Goal: Task Accomplishment & Management: Manage account settings

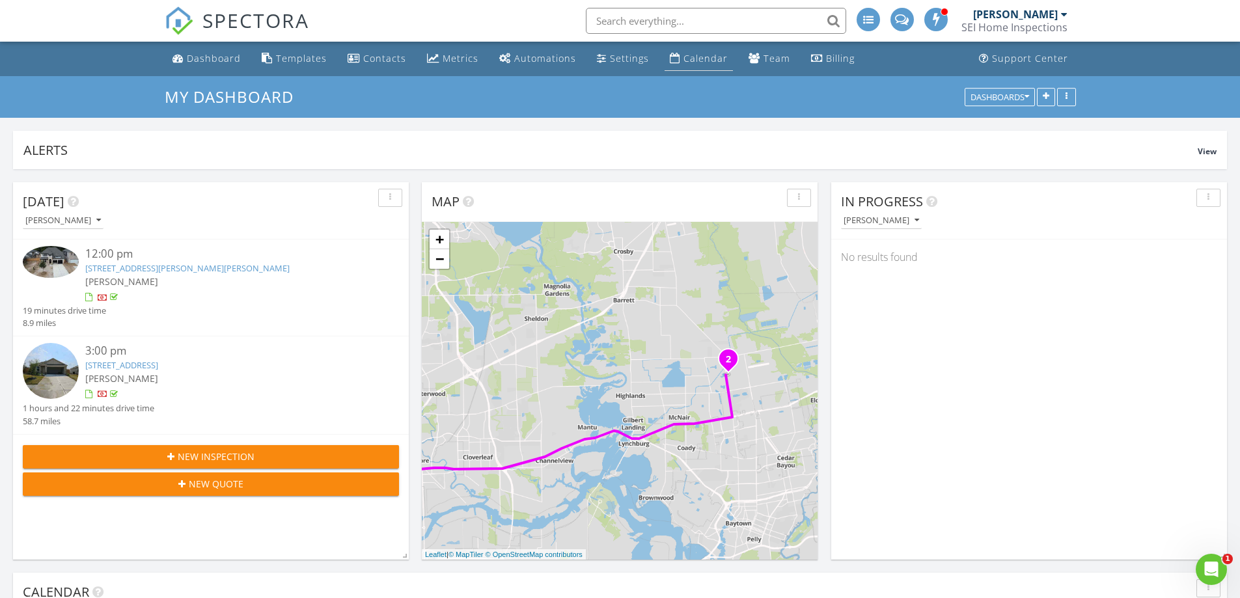
click at [684, 55] on div "Calendar" at bounding box center [706, 58] width 44 height 12
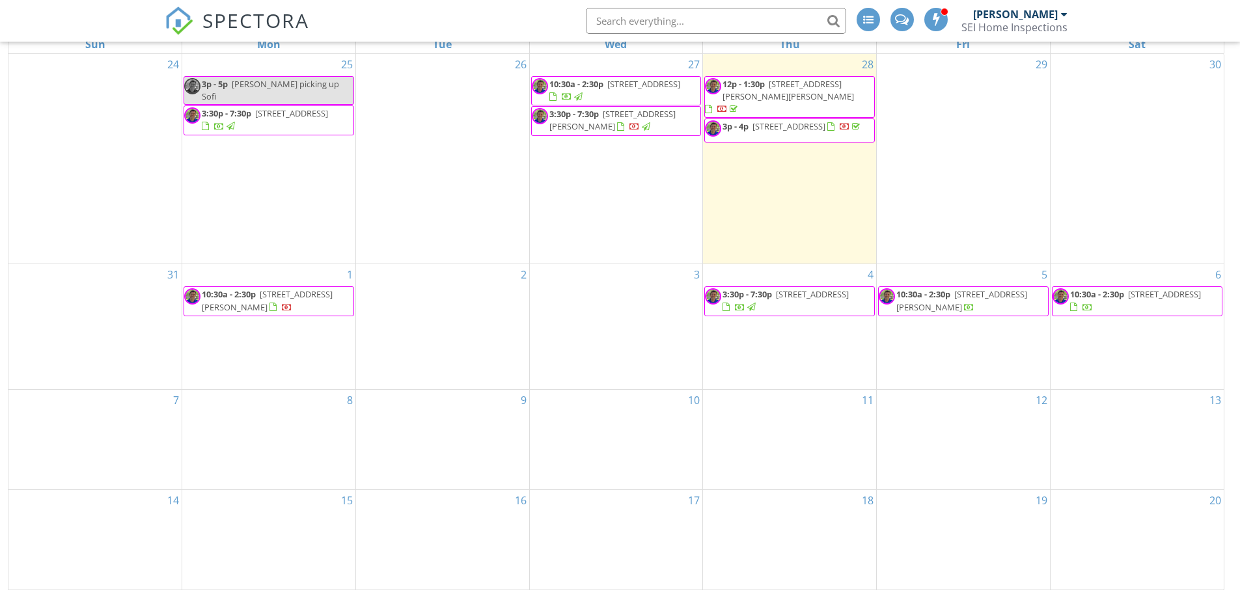
scroll to position [43, 0]
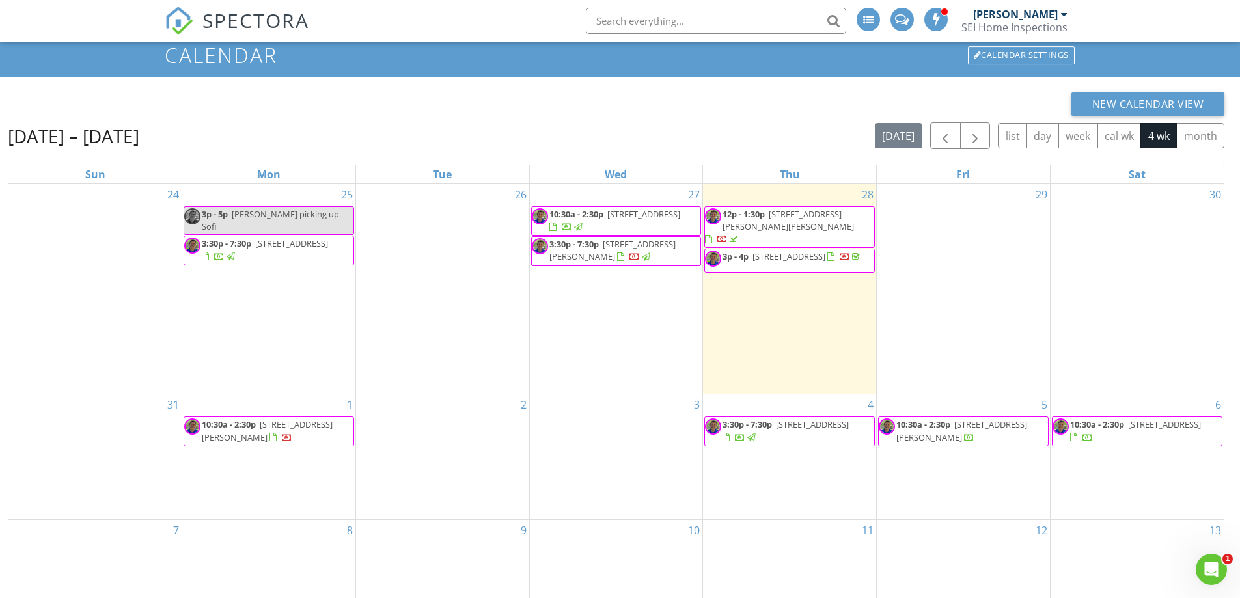
click at [610, 250] on span "117 Prairie Dawn Cir, Conroe 77385" at bounding box center [612, 250] width 126 height 24
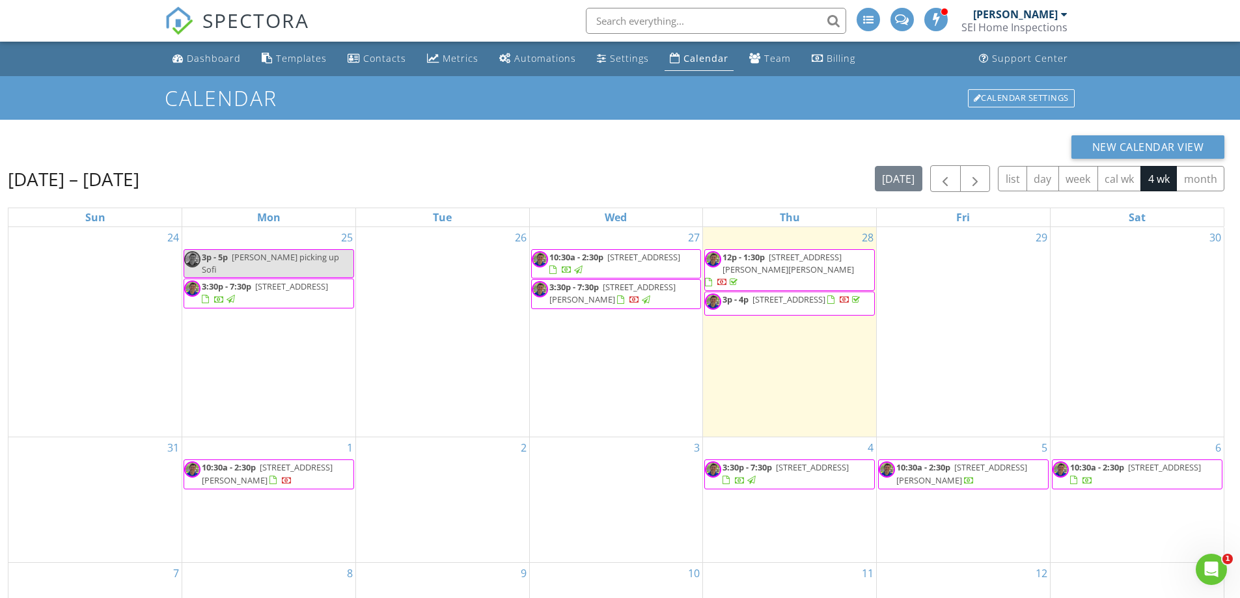
click at [653, 299] on span "3:30p - 7:30p [STREET_ADDRESS][PERSON_NAME]" at bounding box center [616, 293] width 169 height 25
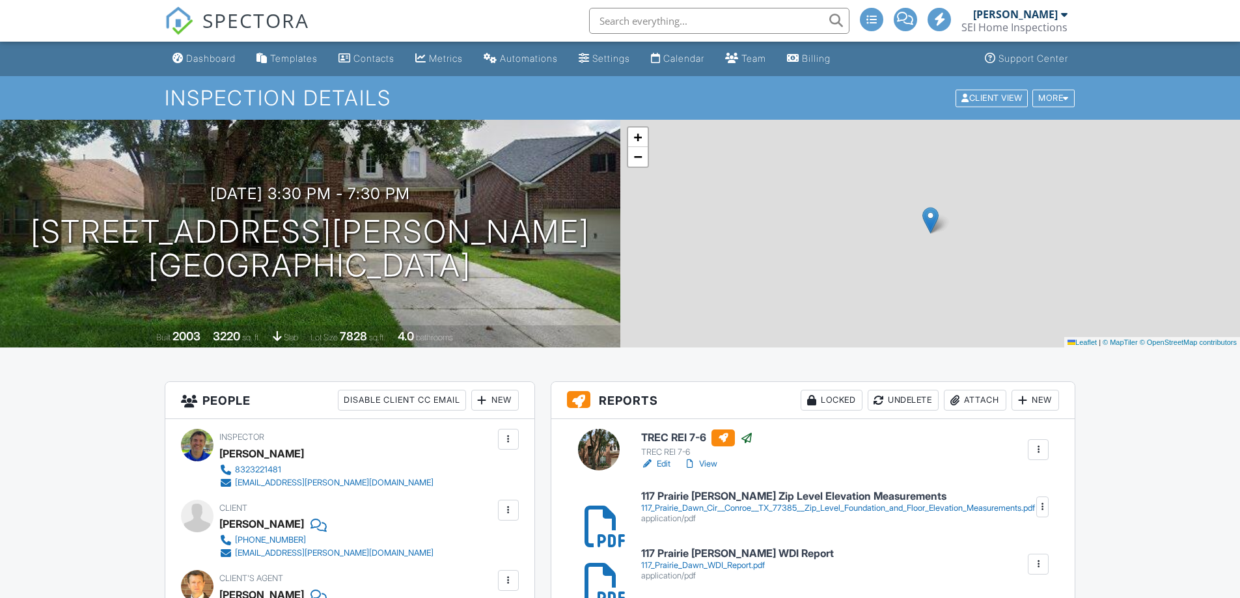
scroll to position [651, 0]
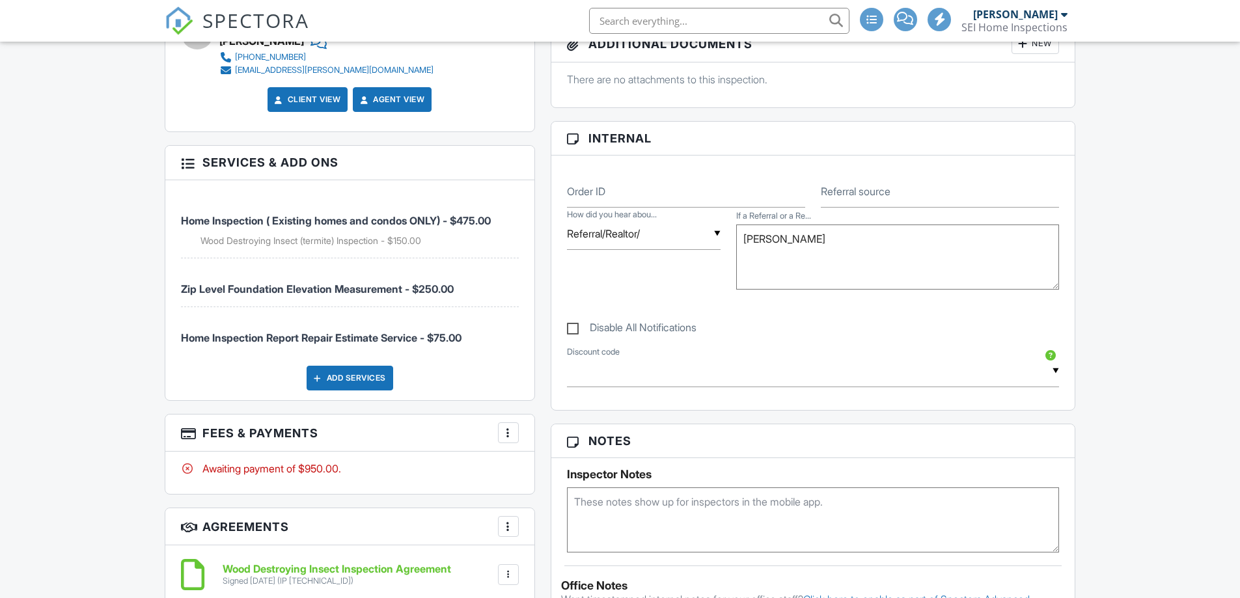
click at [508, 432] on div at bounding box center [508, 432] width 13 height 13
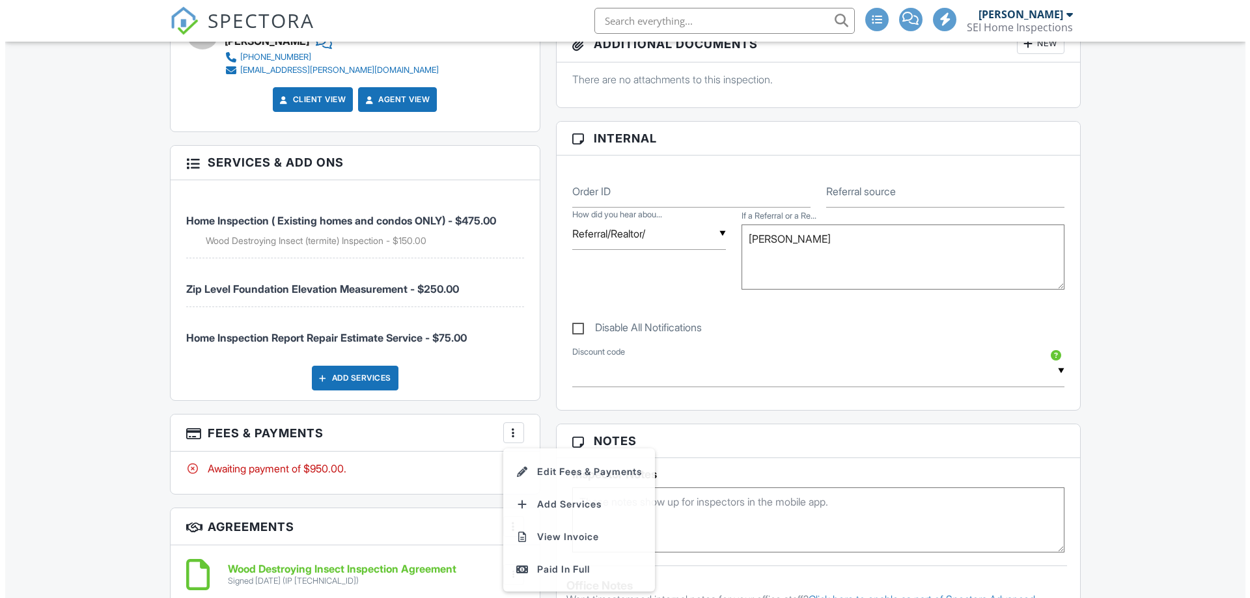
scroll to position [0, 0]
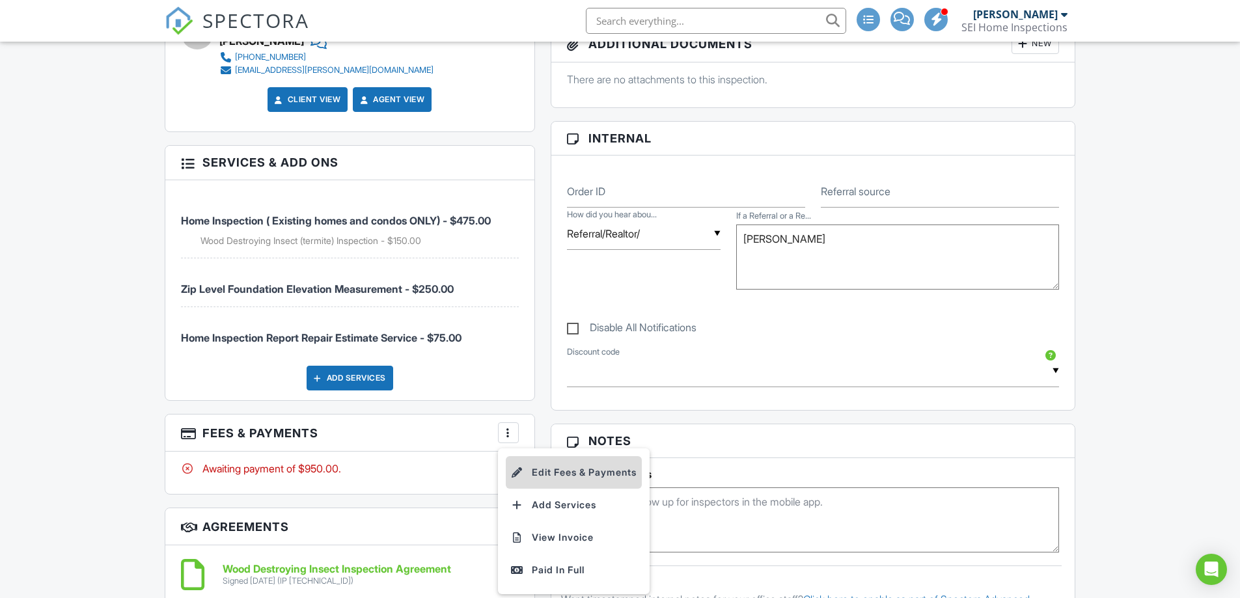
click at [546, 476] on li "Edit Fees & Payments" at bounding box center [574, 472] width 136 height 33
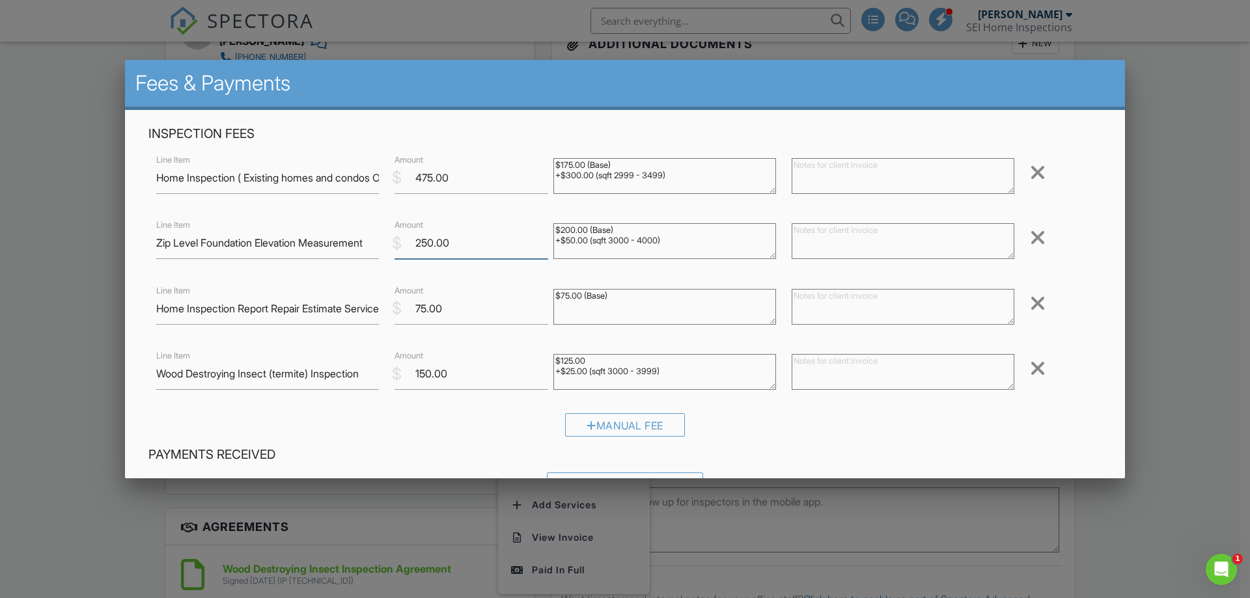
drag, startPoint x: 460, startPoint y: 242, endPoint x: 385, endPoint y: 238, distance: 74.3
click at [387, 238] on div "$ Amount 250.00" at bounding box center [466, 243] width 159 height 32
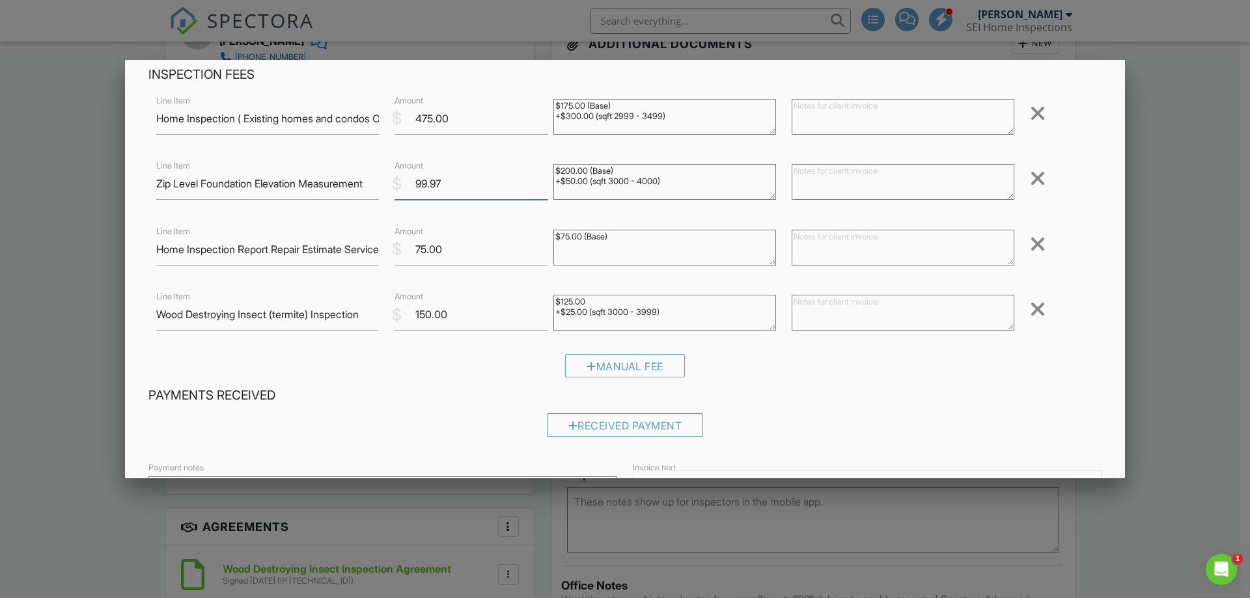
scroll to position [240, 0]
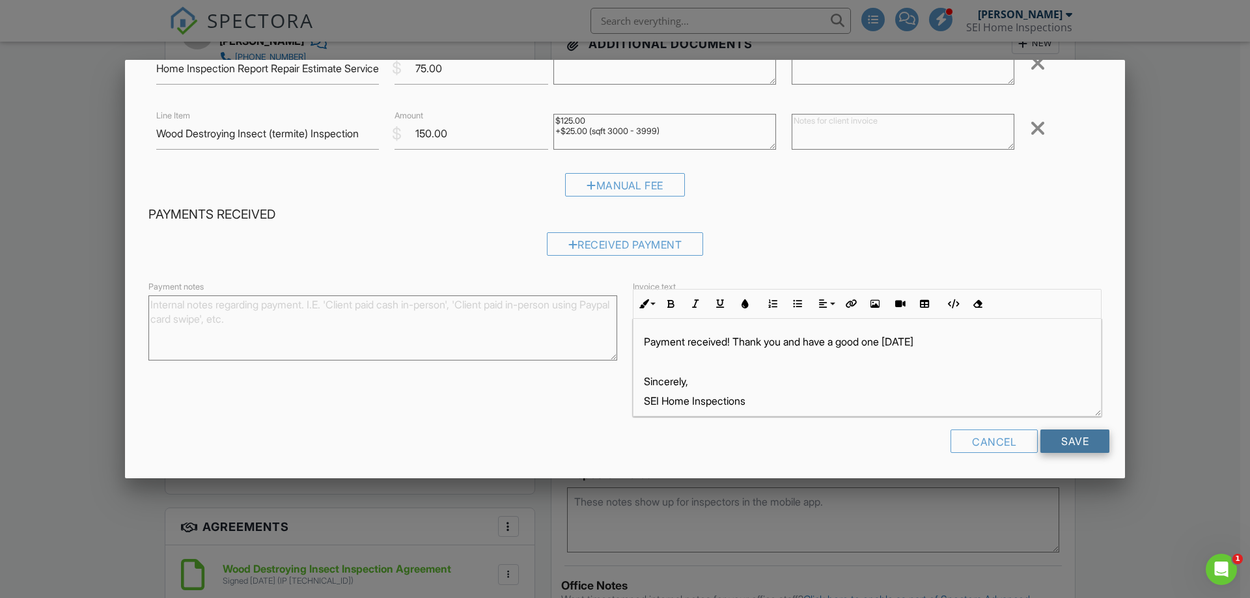
type input "99.97"
click at [1062, 436] on input "Save" at bounding box center [1074, 441] width 69 height 23
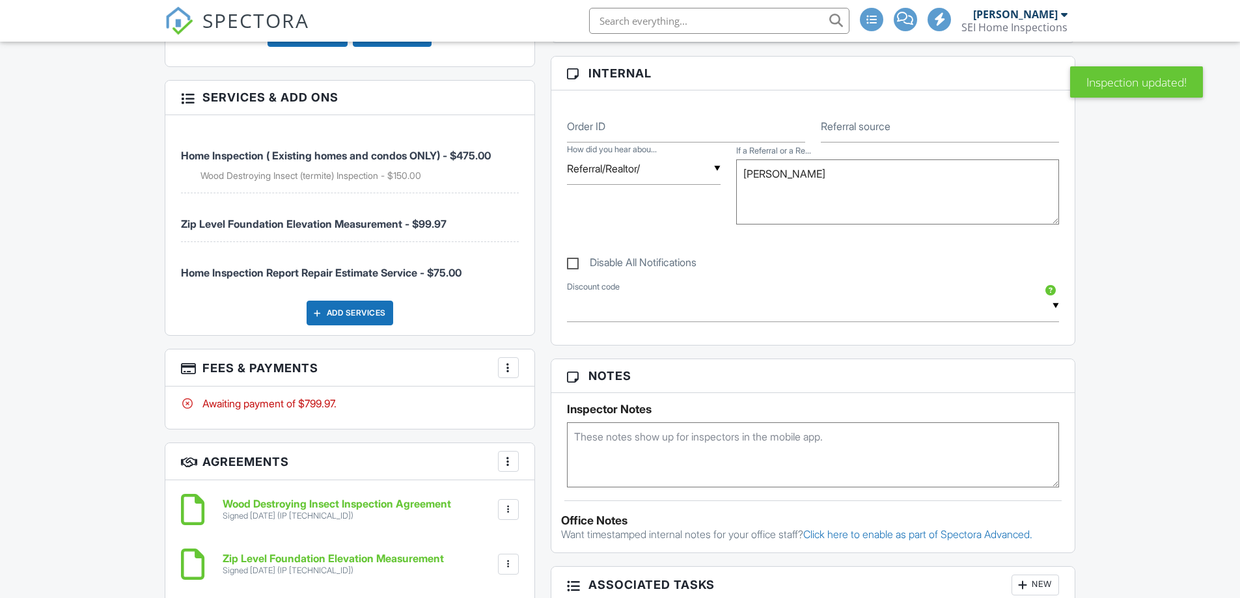
scroll to position [716, 0]
click at [516, 370] on div "More" at bounding box center [508, 367] width 21 height 21
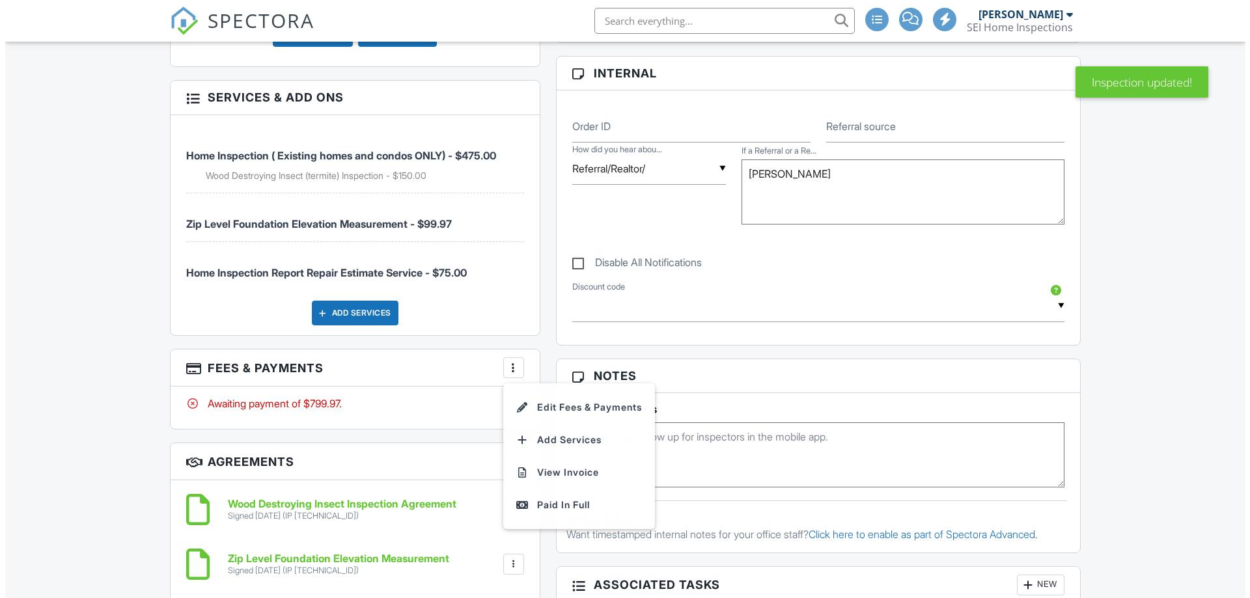
scroll to position [0, 0]
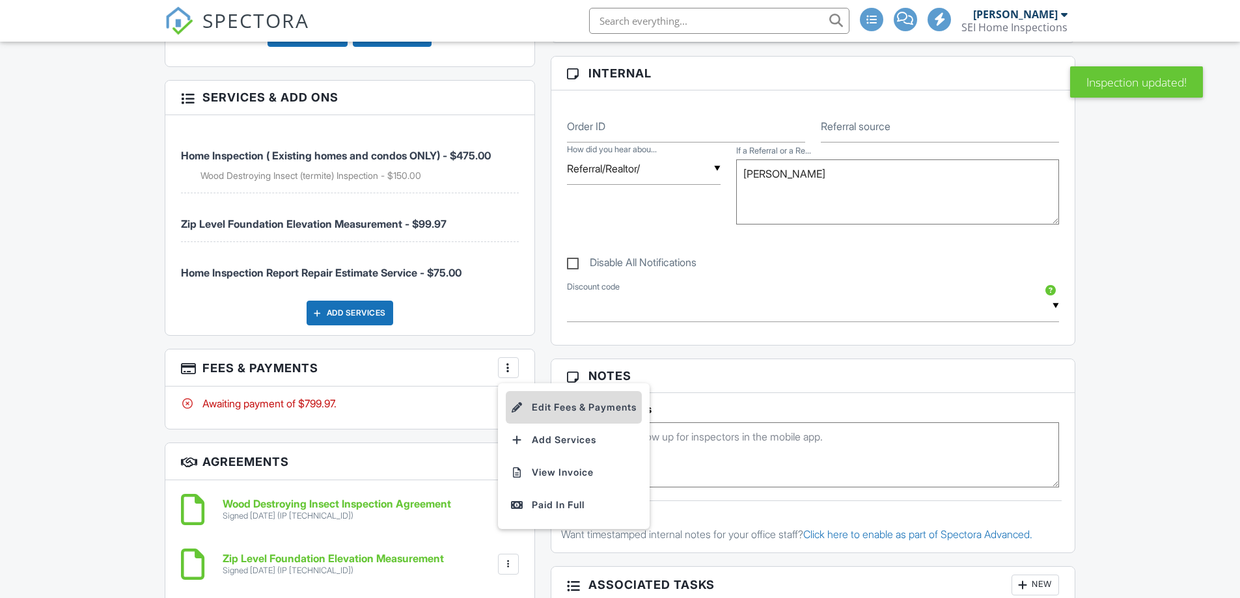
click at [546, 406] on li "Edit Fees & Payments" at bounding box center [574, 407] width 136 height 33
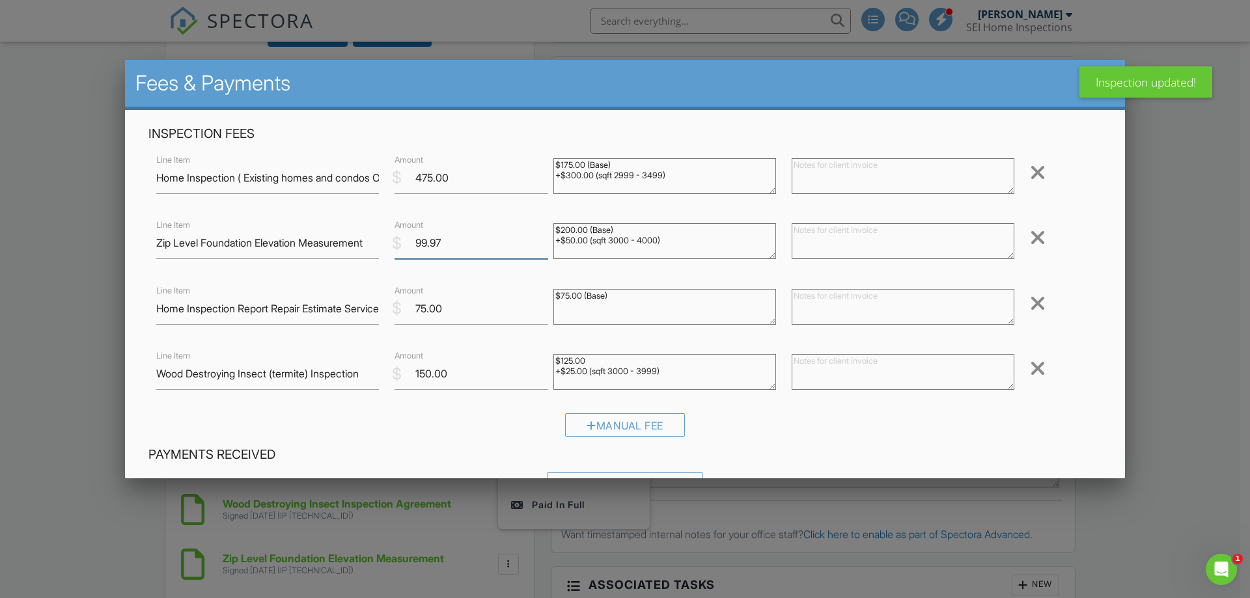
drag, startPoint x: 450, startPoint y: 247, endPoint x: 385, endPoint y: 234, distance: 67.0
click at [387, 234] on div "$ Amount 99.97" at bounding box center [466, 243] width 159 height 32
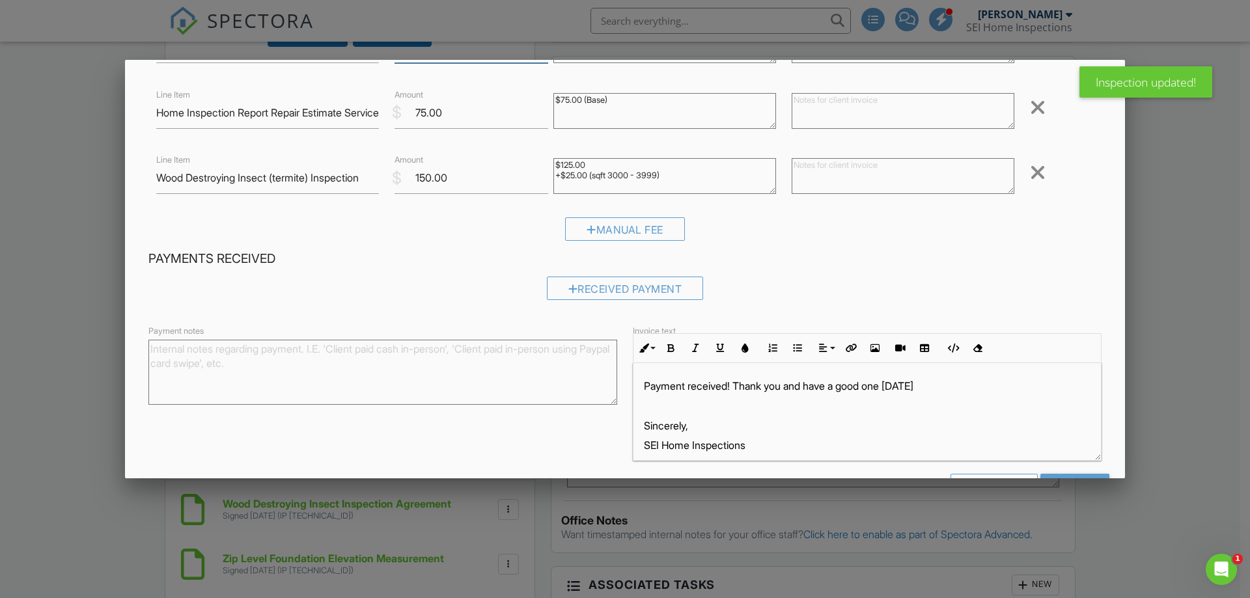
scroll to position [240, 0]
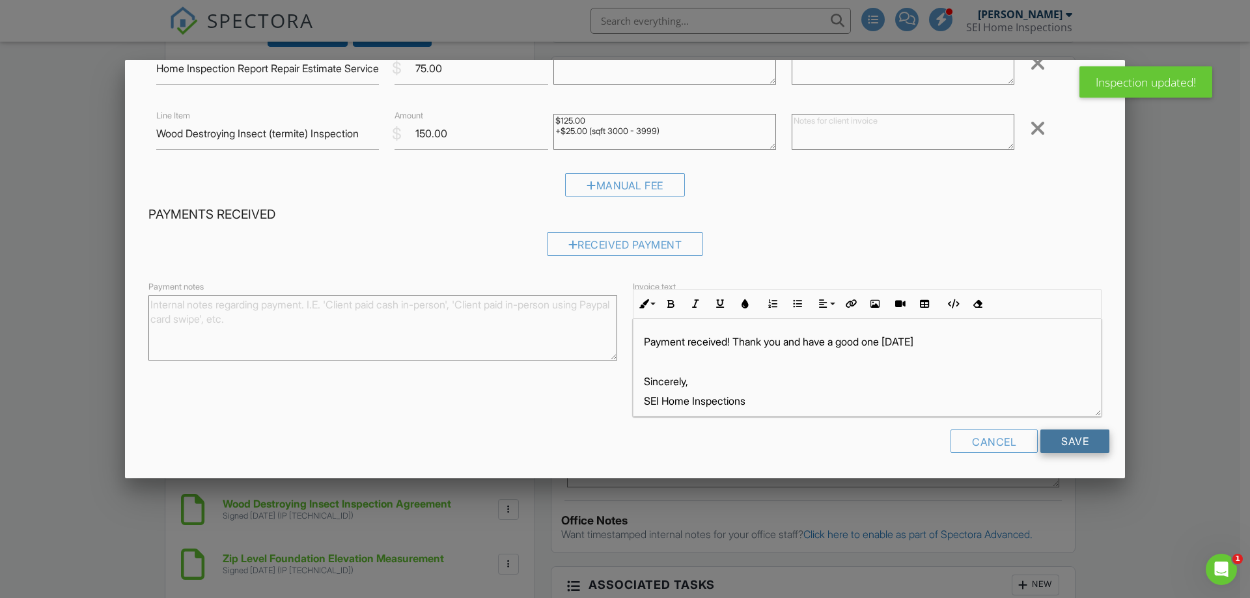
type input "100.00"
drag, startPoint x: 1064, startPoint y: 439, endPoint x: 1054, endPoint y: 434, distance: 11.1
click at [1064, 439] on input "Save" at bounding box center [1074, 441] width 69 height 23
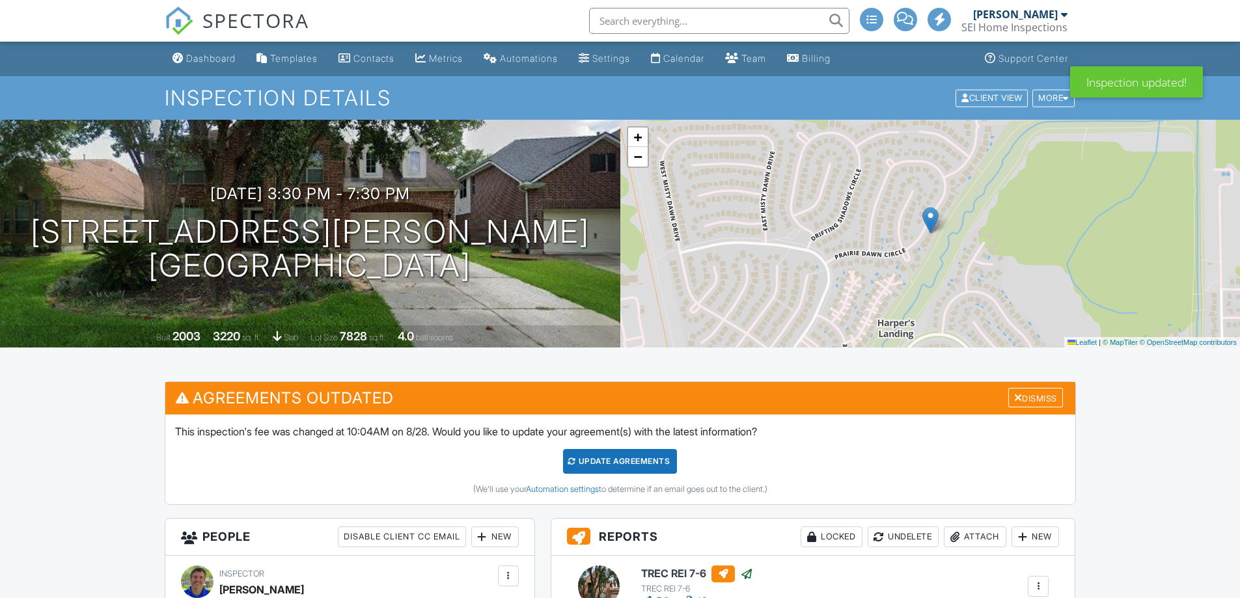
click at [613, 449] on div "Update Agreements" at bounding box center [620, 461] width 114 height 25
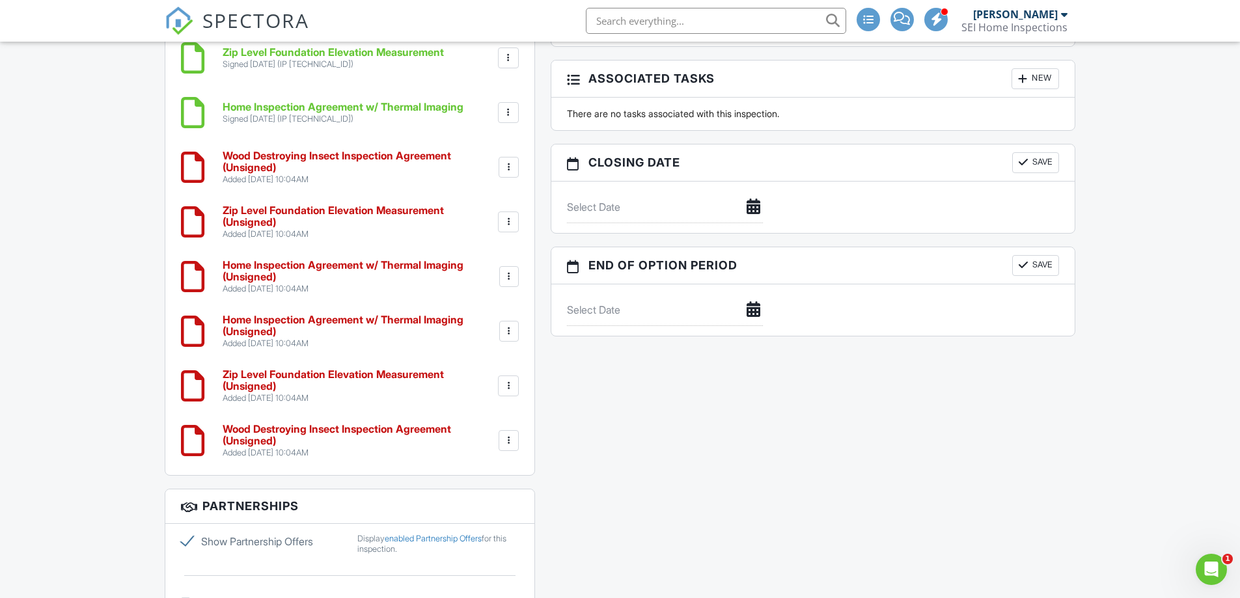
scroll to position [1042, 0]
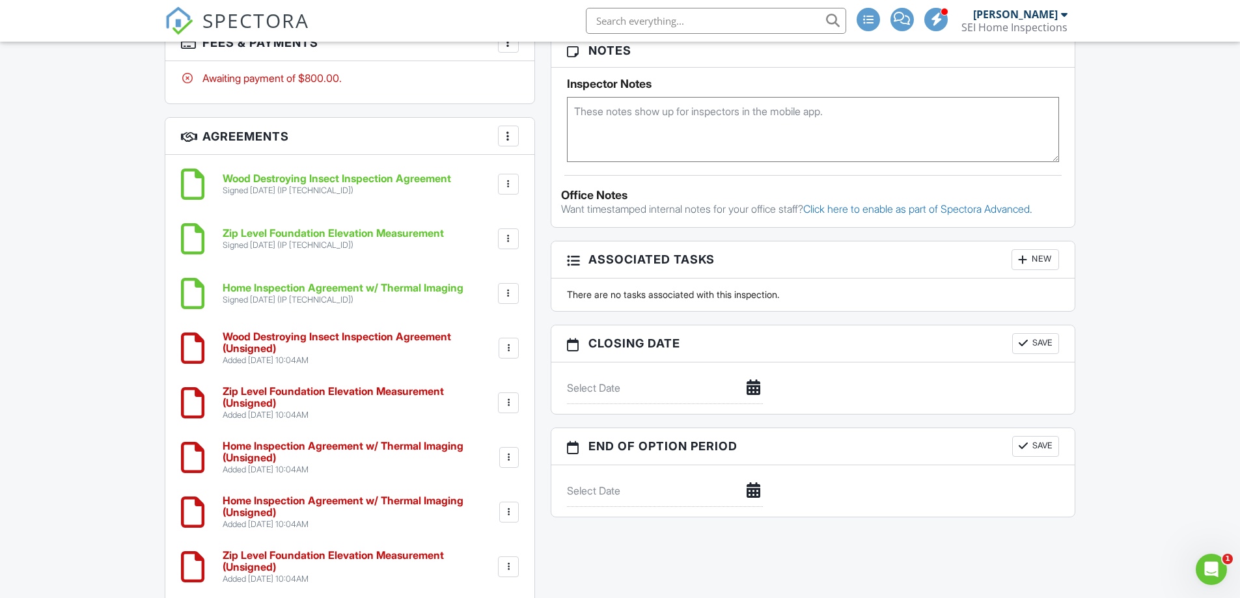
click at [503, 348] on div at bounding box center [508, 348] width 13 height 13
click at [487, 450] on li "Delete" at bounding box center [474, 449] width 74 height 33
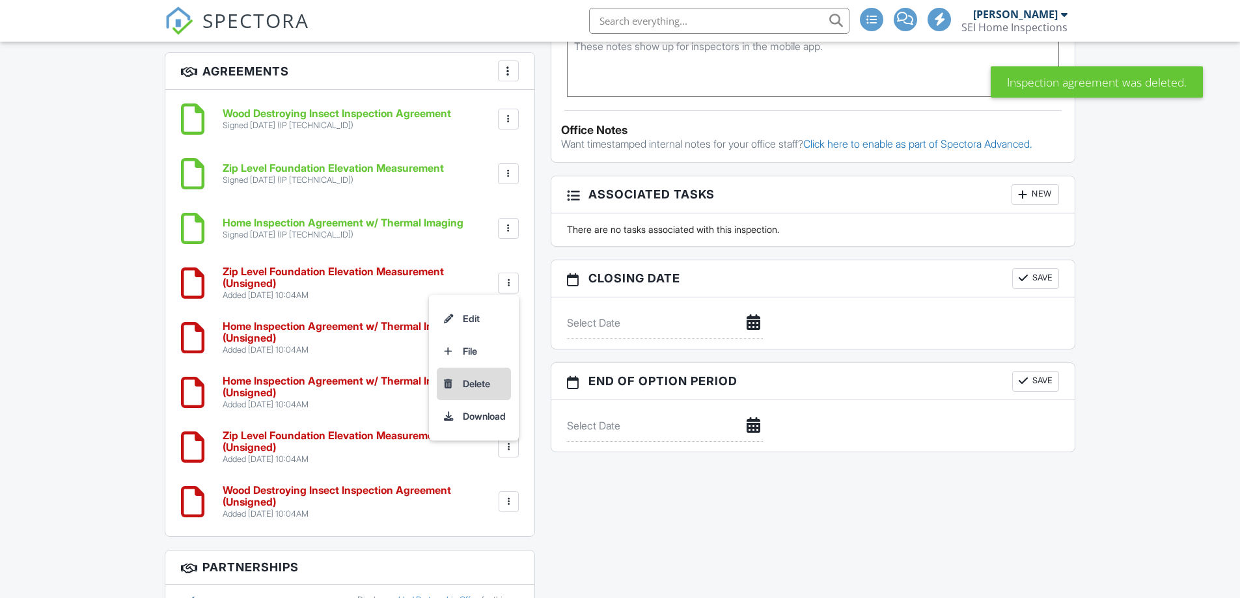
click at [472, 384] on li "Delete" at bounding box center [474, 384] width 74 height 33
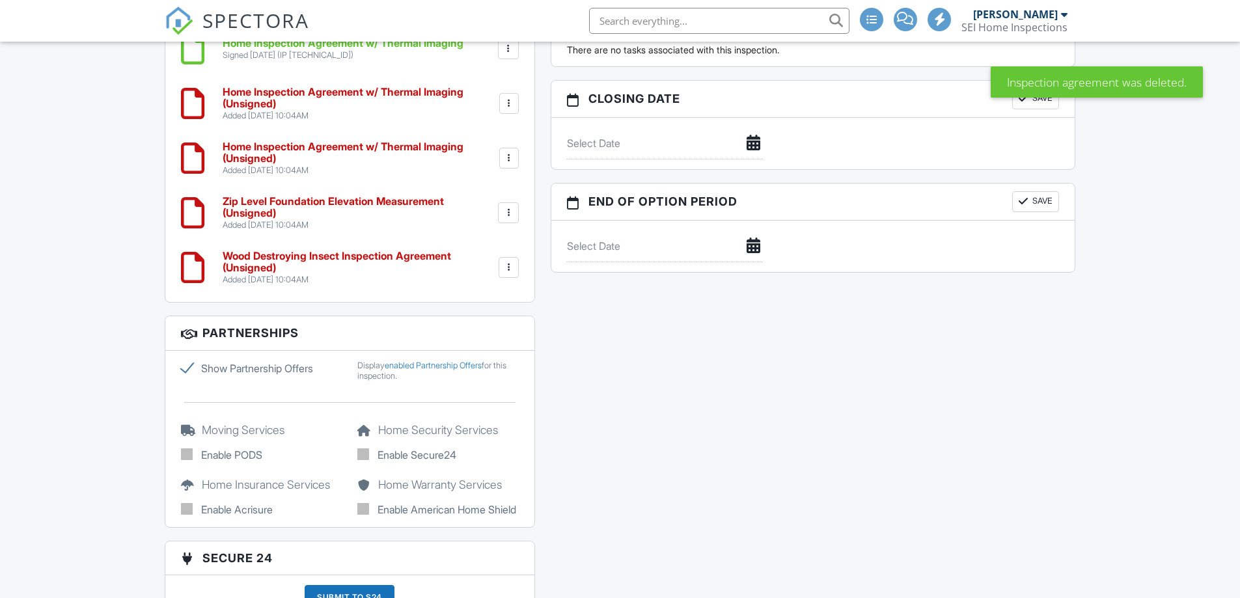
scroll to position [1172, 0]
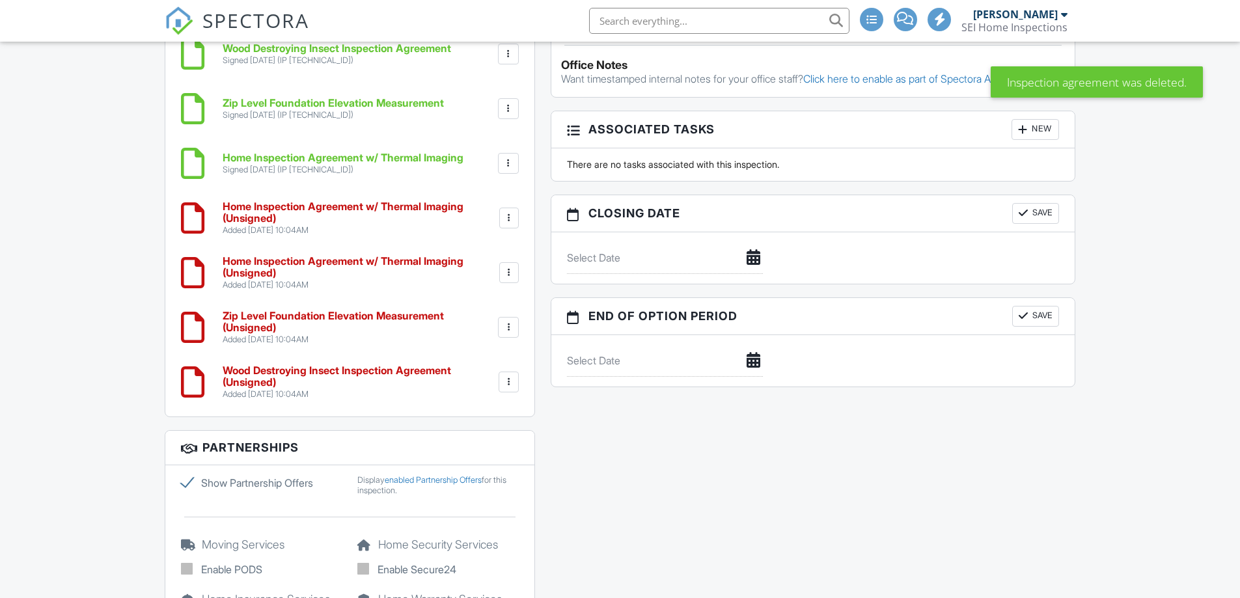
click at [513, 222] on div "Wood Destroying Insect Inspection Agreement Signed [DATE] (IP [TECHNICAL_ID]) F…" at bounding box center [349, 221] width 369 height 392
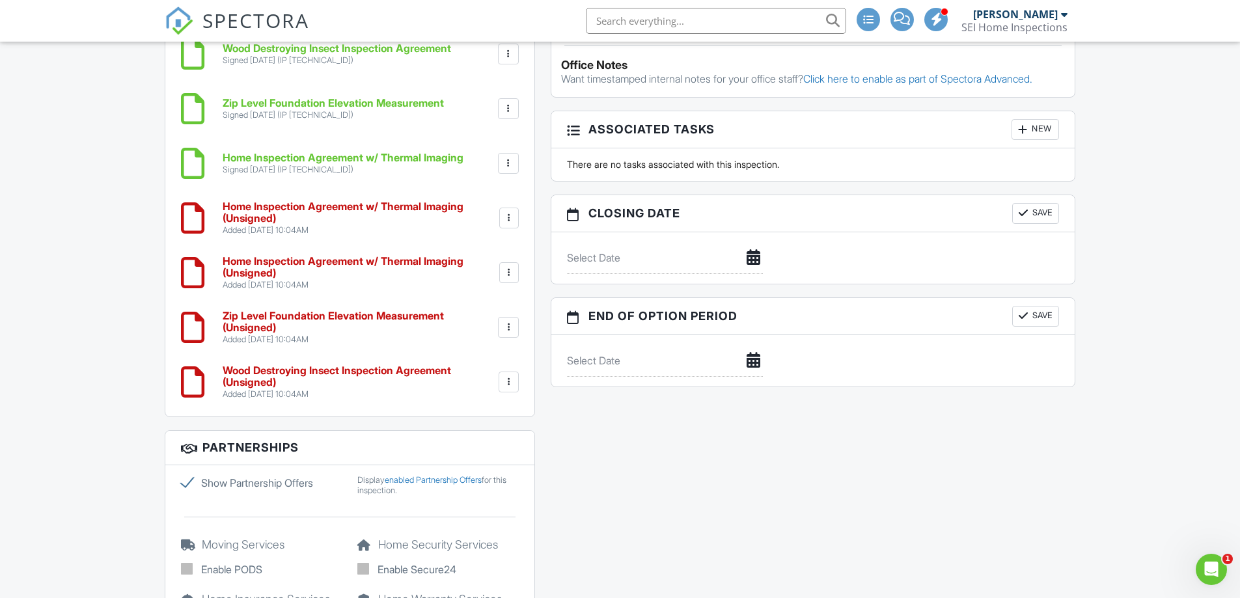
click at [508, 221] on div at bounding box center [509, 218] width 13 height 13
click at [473, 316] on li "Delete" at bounding box center [474, 319] width 74 height 33
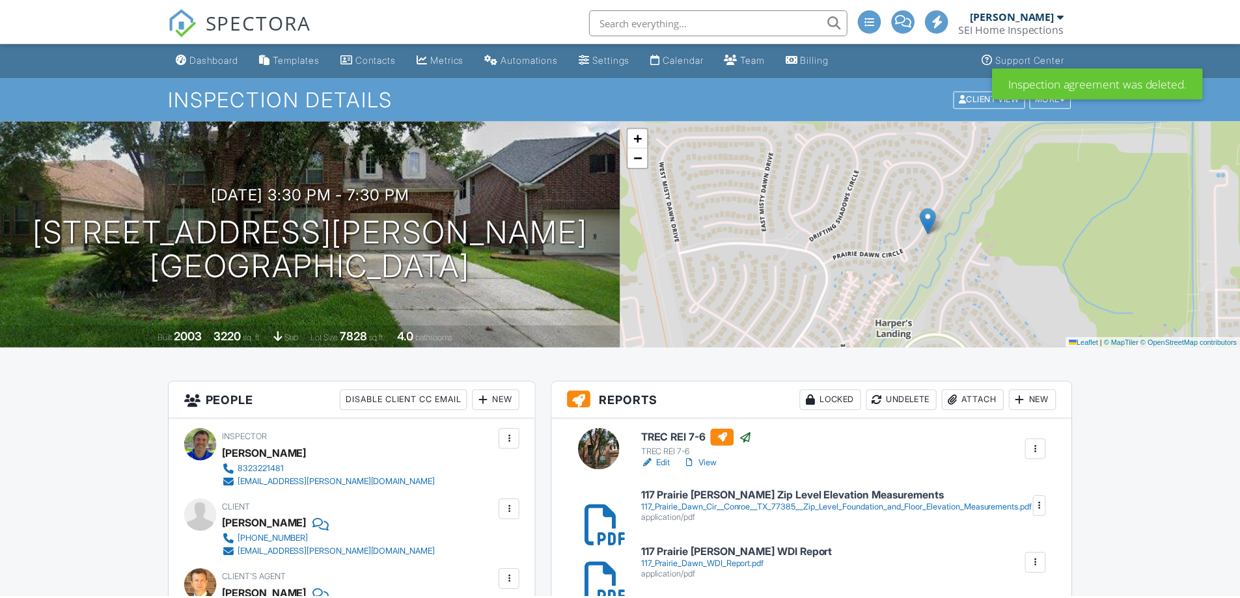
scroll to position [1042, 0]
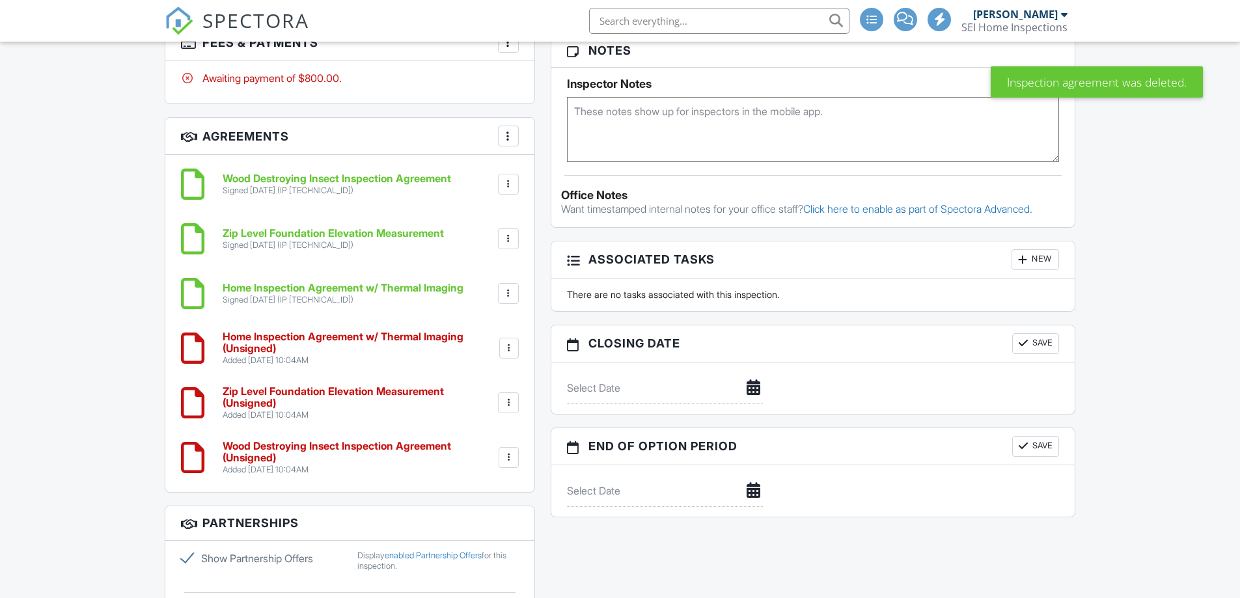
click at [512, 347] on div at bounding box center [509, 348] width 13 height 13
click at [358, 504] on div "People Disable Client CC Email New Client Client's Agent Listing Agent Add Anot…" at bounding box center [350, 86] width 386 height 1493
click at [504, 457] on div at bounding box center [508, 457] width 13 height 13
drag, startPoint x: 474, startPoint y: 555, endPoint x: 680, endPoint y: 59, distance: 537.0
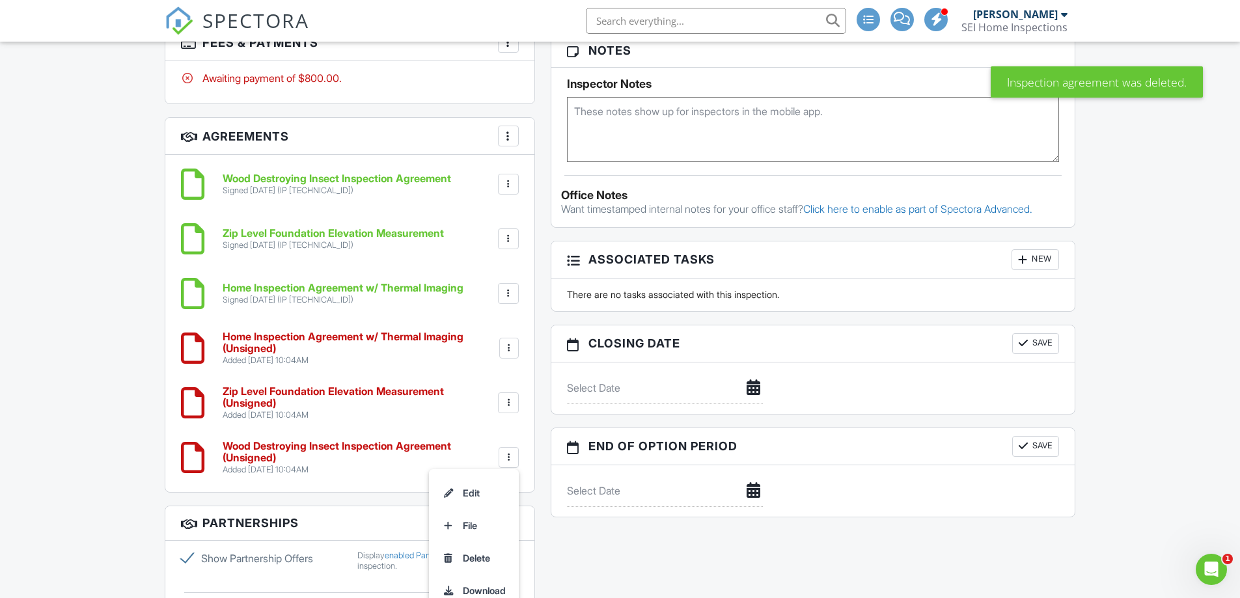
click at [475, 555] on li "Delete" at bounding box center [474, 558] width 74 height 33
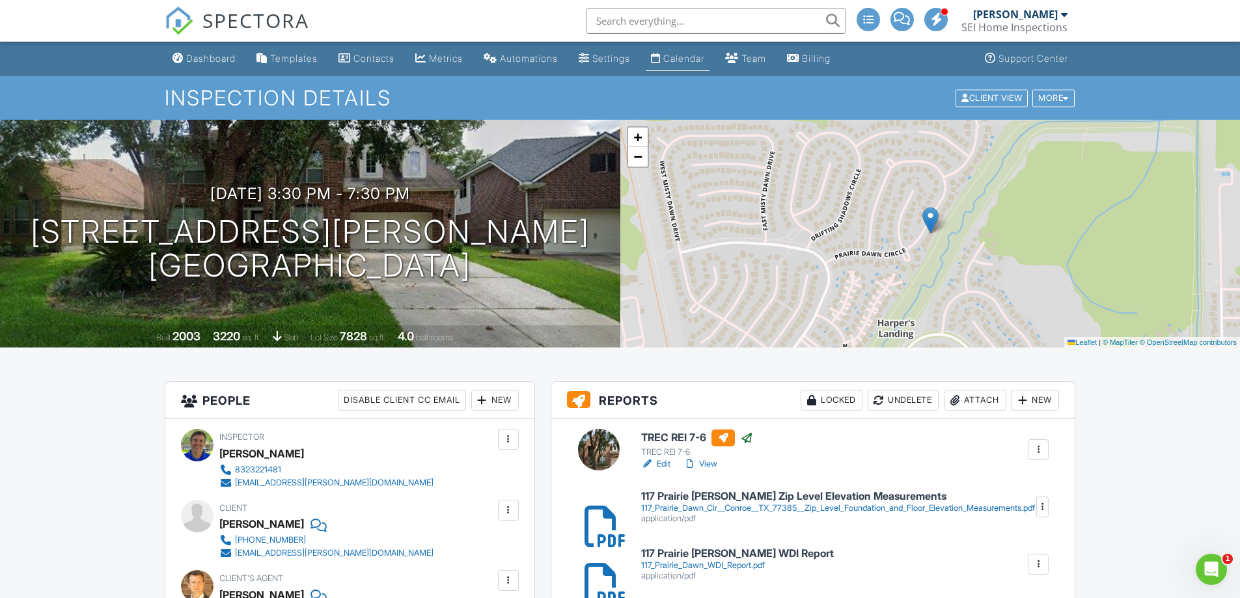
click at [697, 51] on link "Calendar" at bounding box center [678, 59] width 64 height 24
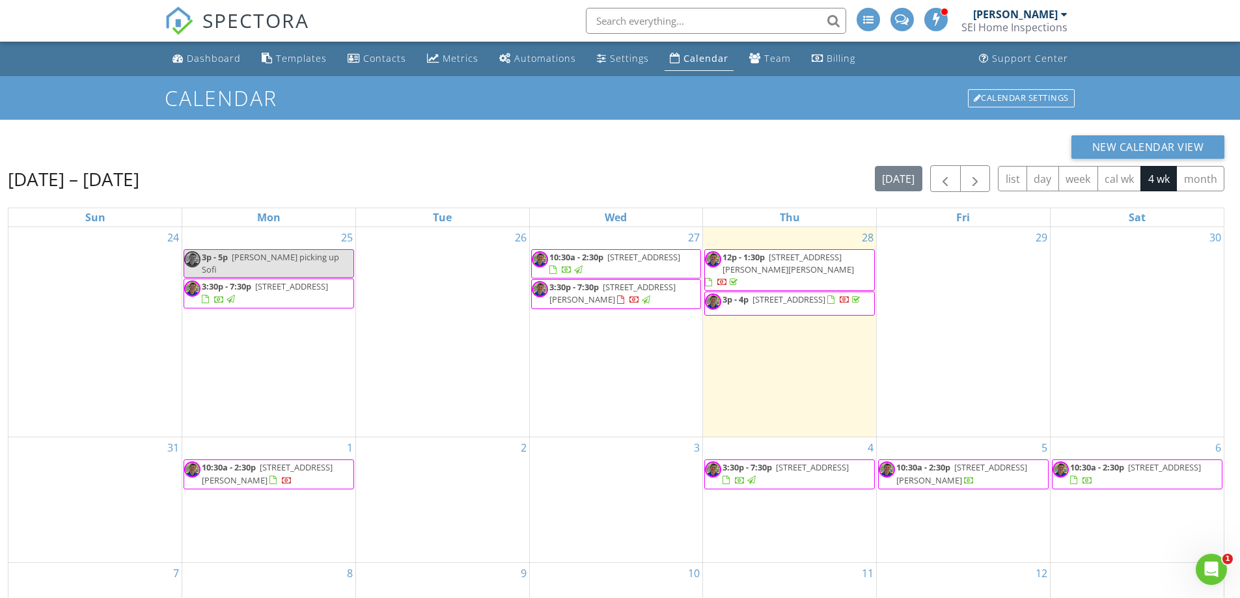
click at [620, 295] on div at bounding box center [634, 300] width 35 height 12
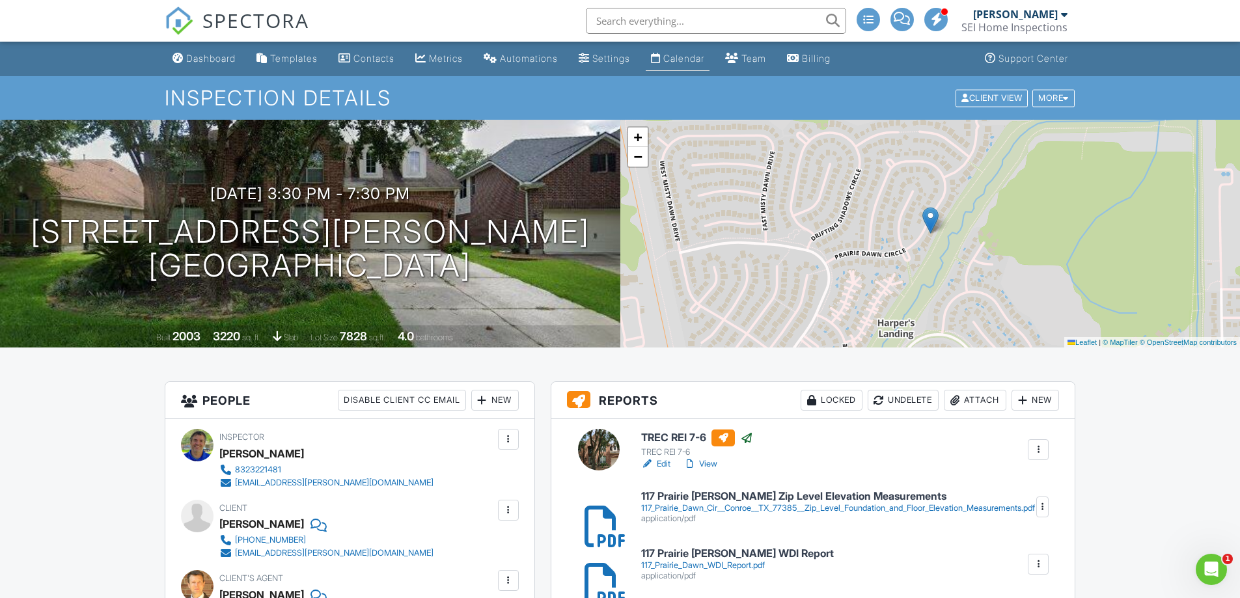
click at [704, 57] on div "Calendar" at bounding box center [683, 58] width 41 height 11
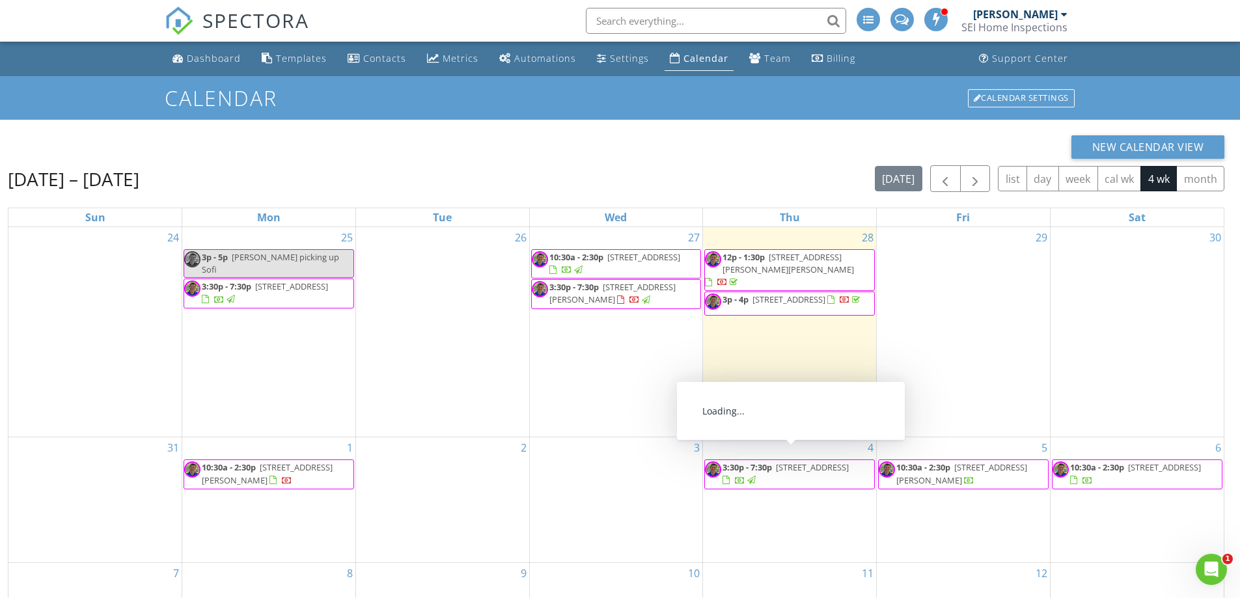
click at [776, 470] on span "[STREET_ADDRESS]" at bounding box center [812, 468] width 73 height 12
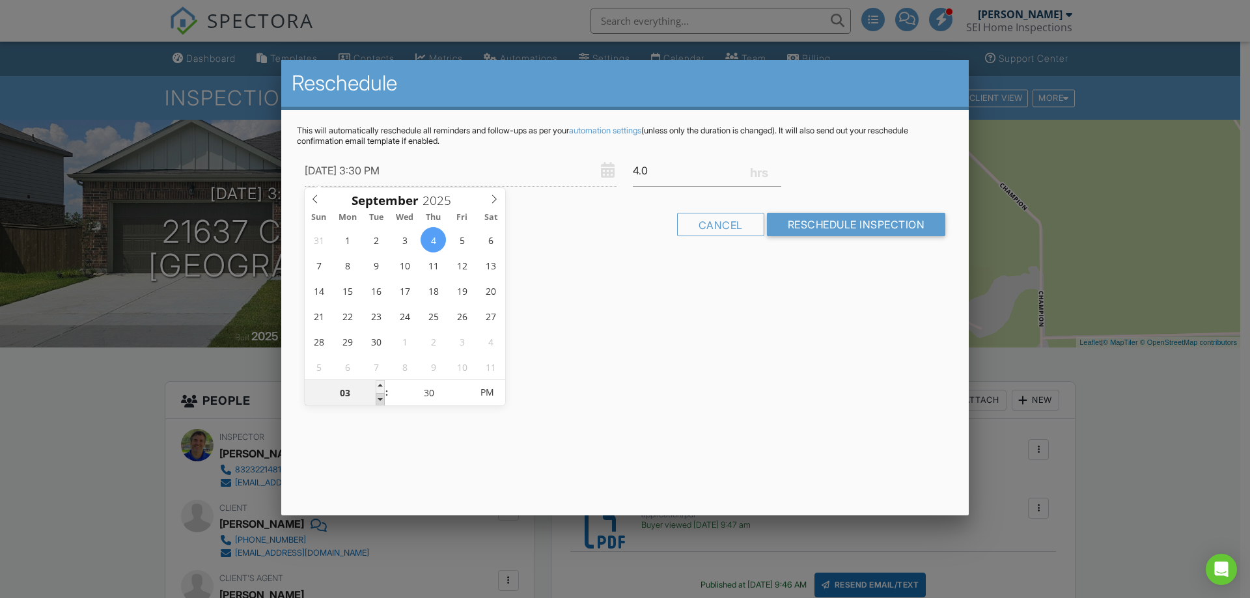
click at [381, 397] on span at bounding box center [380, 399] width 9 height 13
type input "09/04/2025 2:30 PM"
type input "02"
click at [381, 397] on span at bounding box center [380, 399] width 9 height 13
type input "09/04/2025 1:30 PM"
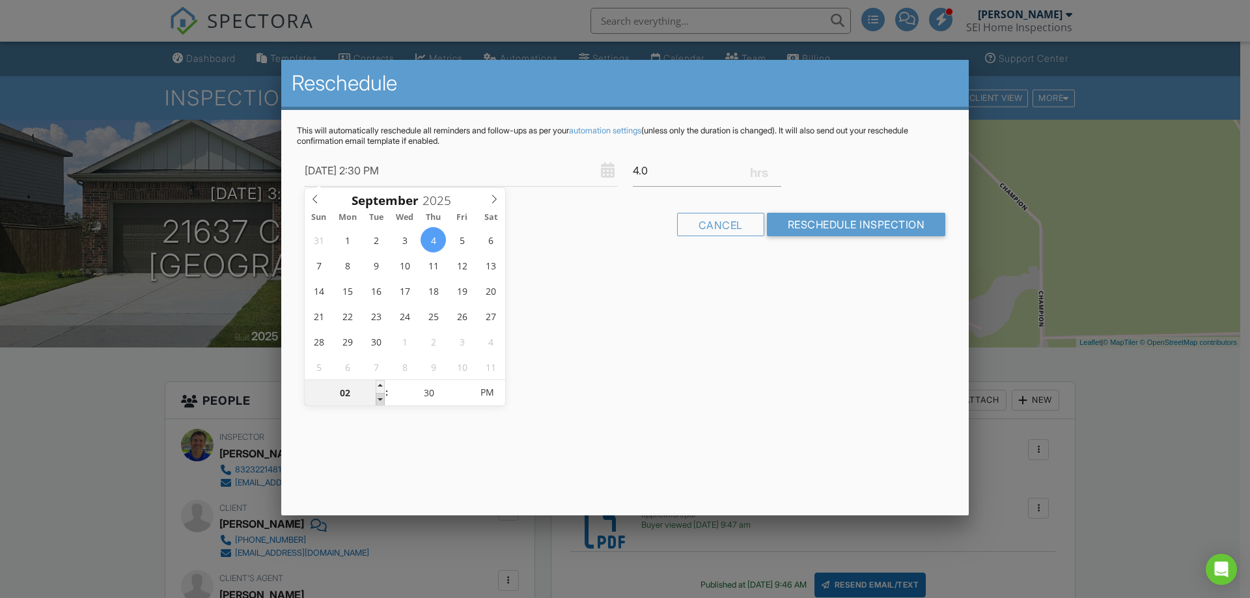
type input "01"
click at [382, 398] on span at bounding box center [380, 399] width 9 height 13
type input "09/04/2025 12:30 PM"
type input "12"
type input "09/04/2025 11:30 AM"
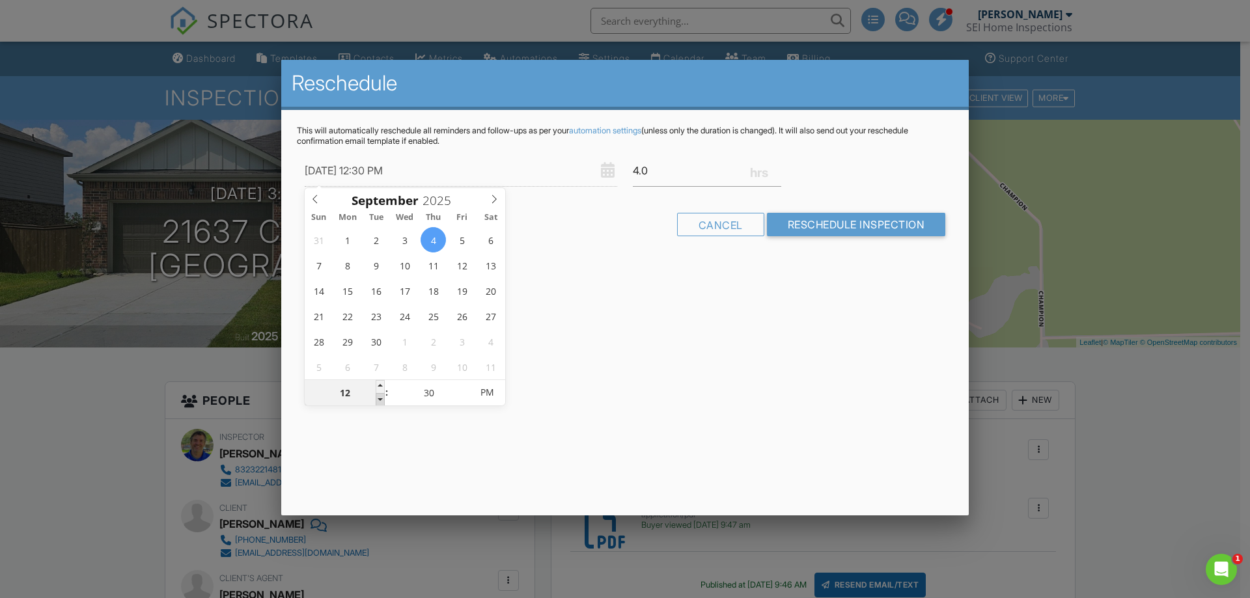
type input "11"
click at [382, 398] on span at bounding box center [380, 399] width 9 height 13
type input "09/04/2025 10:30 AM"
type input "10"
click at [383, 398] on span at bounding box center [380, 399] width 9 height 13
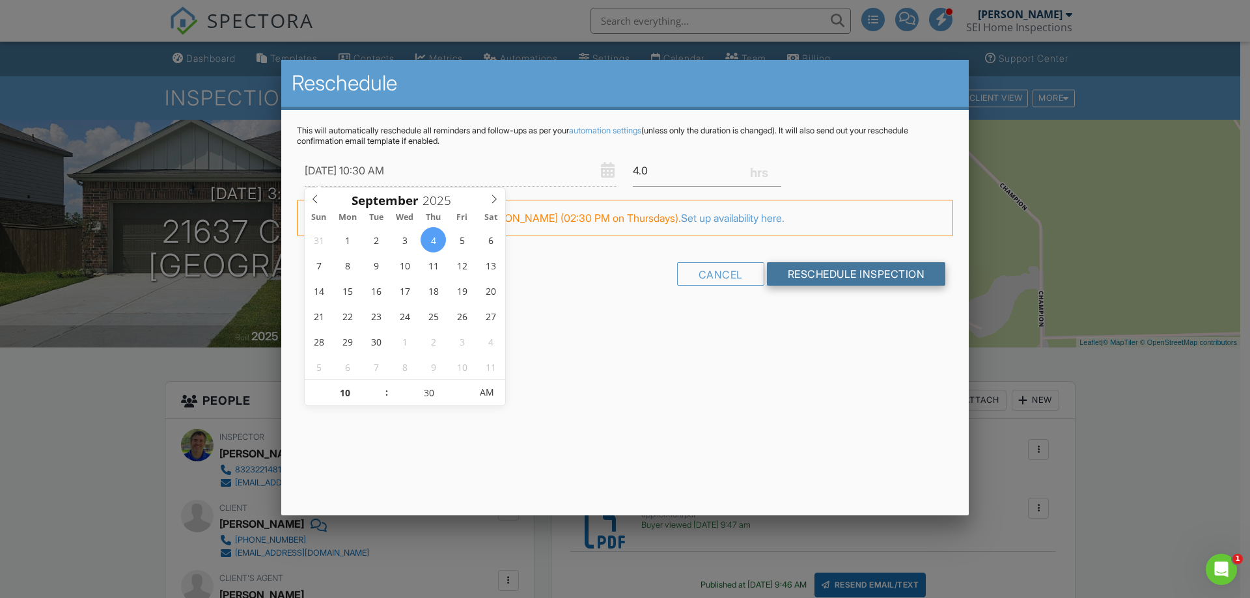
click at [842, 273] on input "Reschedule Inspection" at bounding box center [856, 273] width 179 height 23
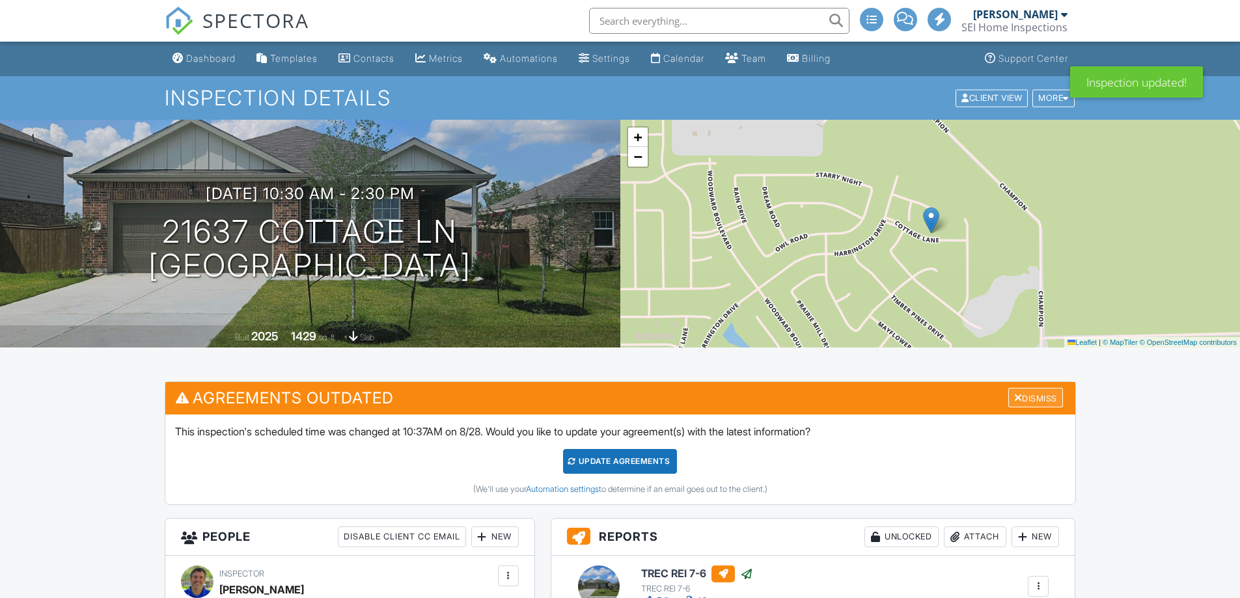
click at [1038, 396] on div "Dismiss" at bounding box center [1035, 398] width 55 height 20
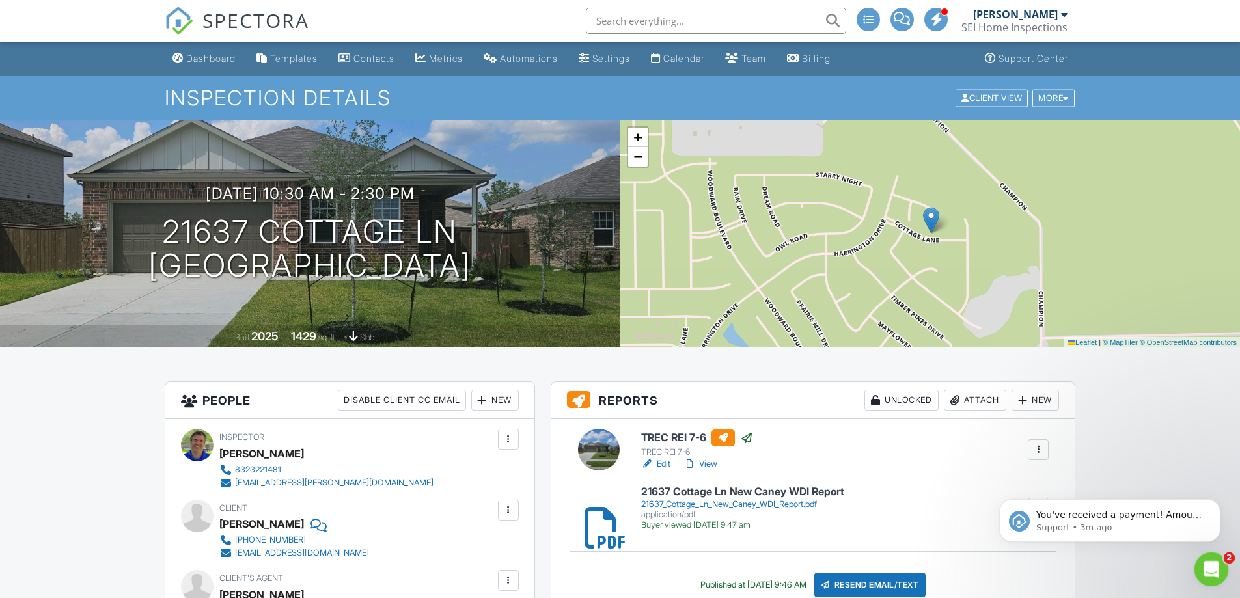
click at [1209, 563] on icon "Open Intercom Messenger" at bounding box center [1209, 567] width 9 height 10
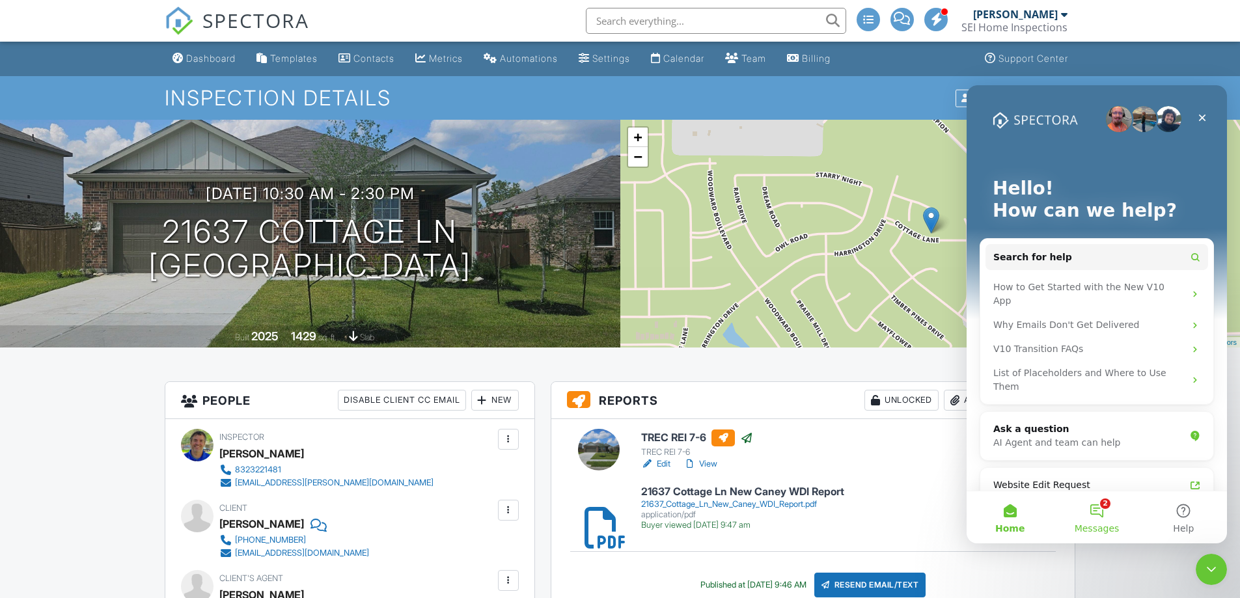
click at [1096, 511] on button "2 Messages" at bounding box center [1096, 517] width 87 height 52
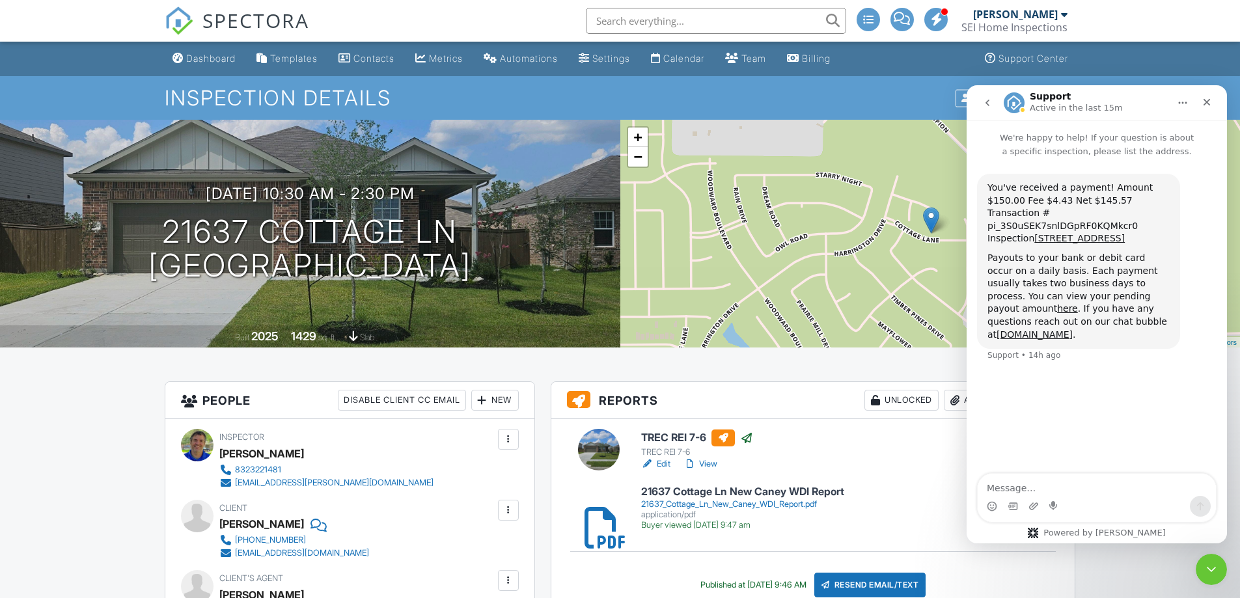
click at [986, 104] on icon "go back" at bounding box center [987, 103] width 10 height 10
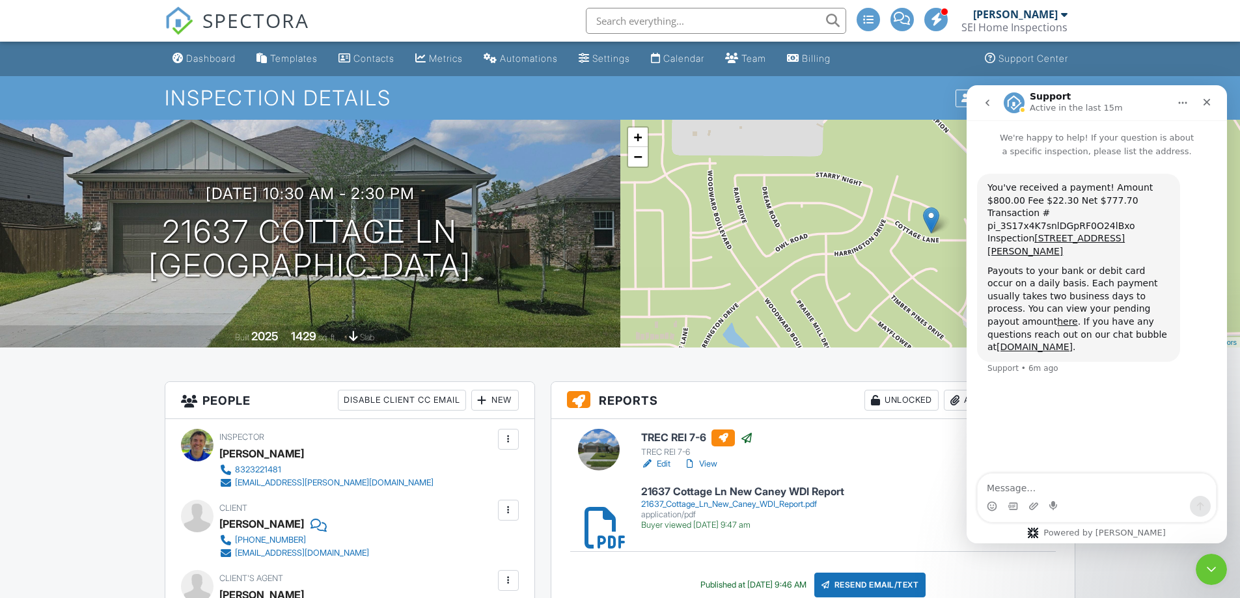
click at [777, 383] on h3 "Reports Unlocked Attach New" at bounding box center [813, 400] width 524 height 37
click at [1208, 104] on icon "Close" at bounding box center [1207, 102] width 10 height 10
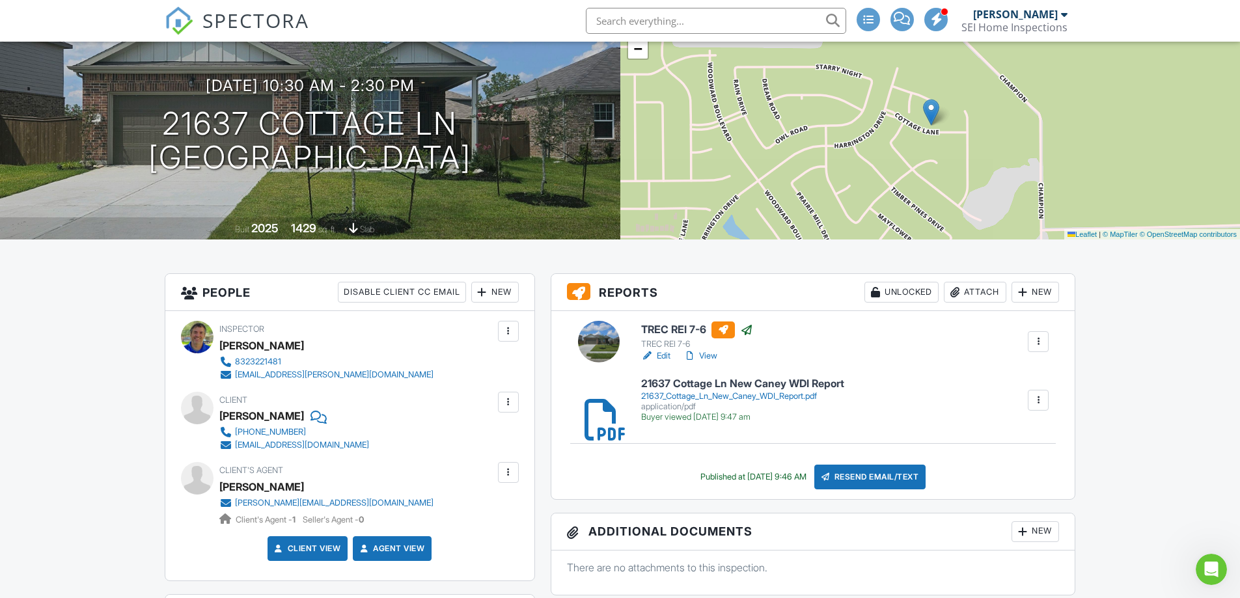
scroll to position [130, 0]
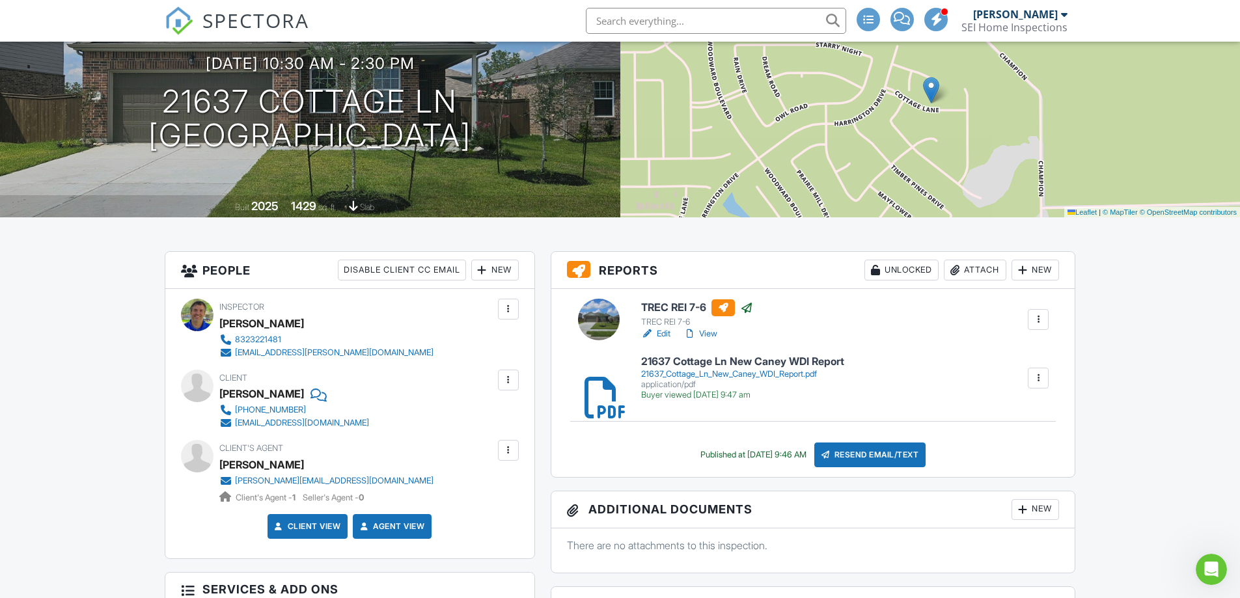
click at [704, 334] on link "View" at bounding box center [701, 333] width 34 height 13
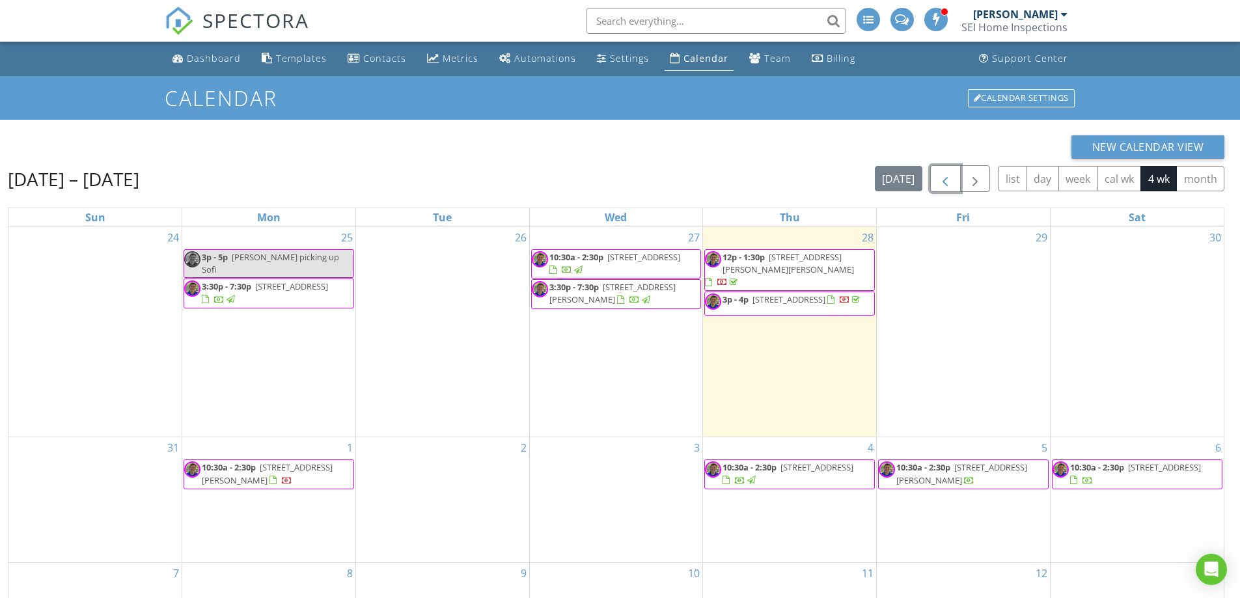
click at [946, 178] on span "button" at bounding box center [945, 179] width 16 height 16
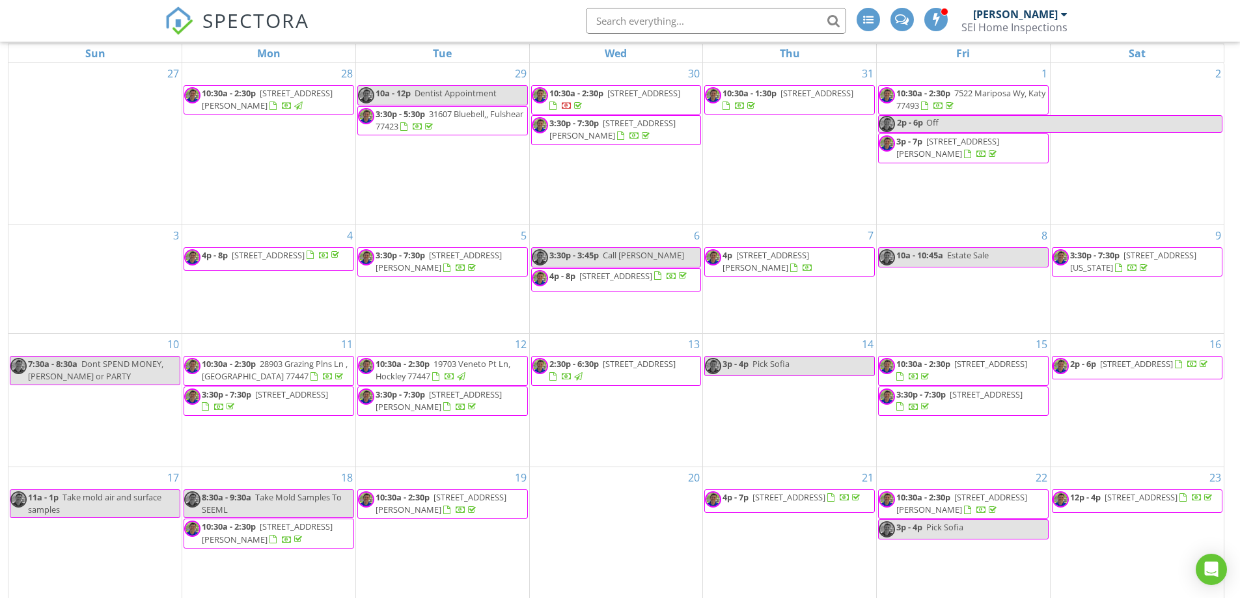
scroll to position [173, 0]
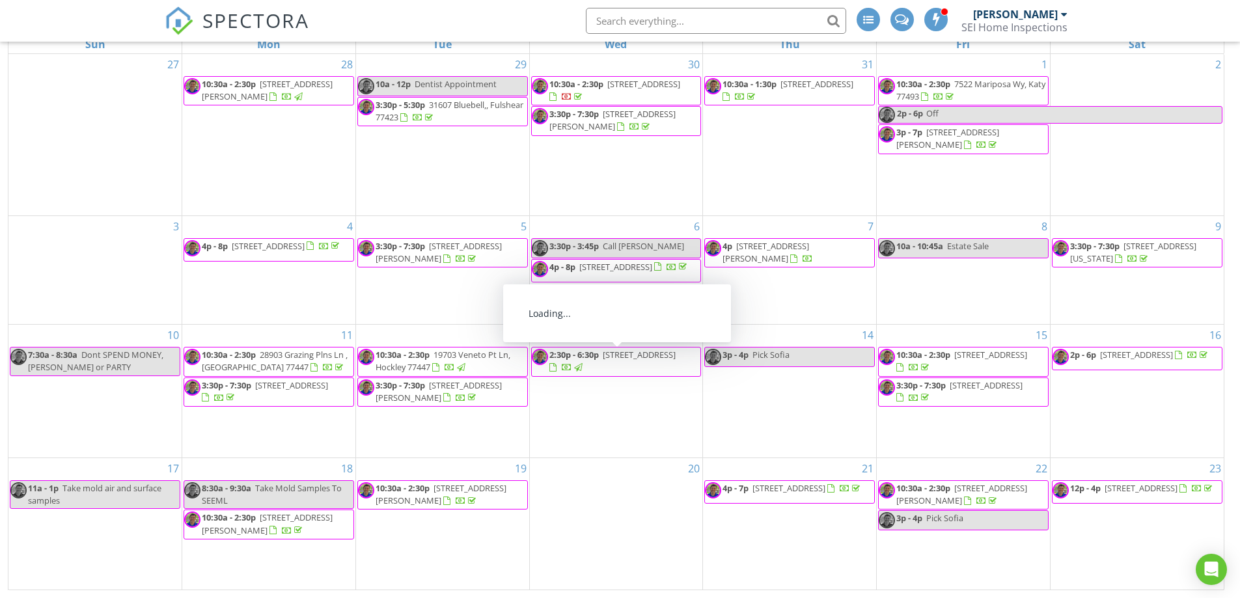
click at [572, 374] on div at bounding box center [567, 369] width 10 height 10
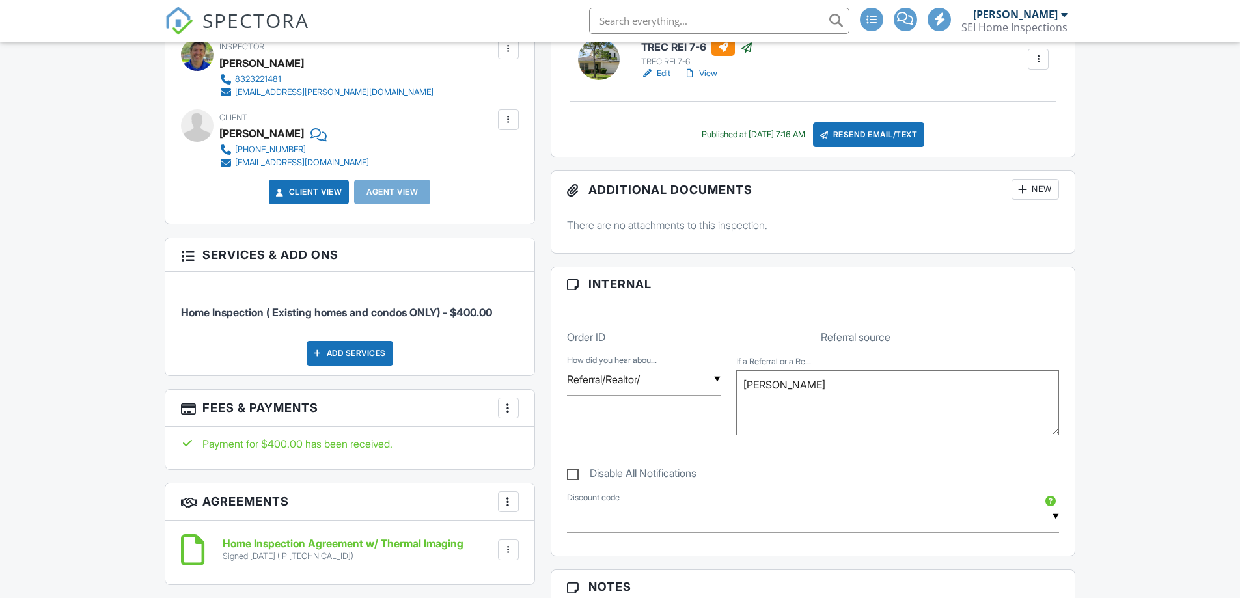
click at [349, 350] on div "Add Services" at bounding box center [350, 353] width 87 height 25
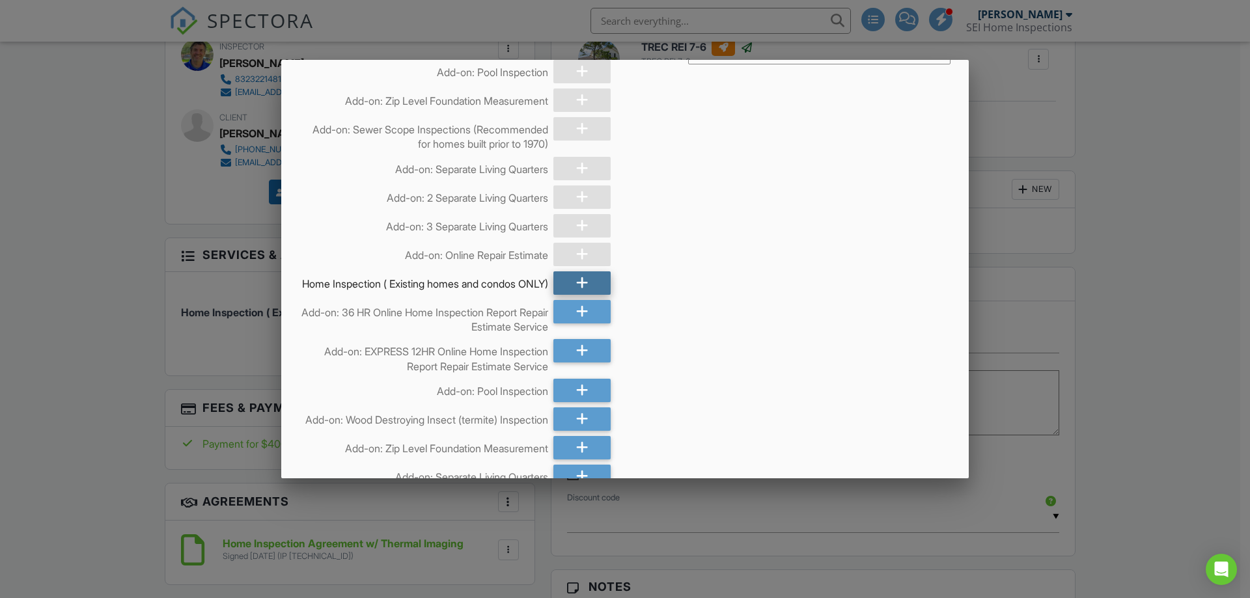
scroll to position [130, 0]
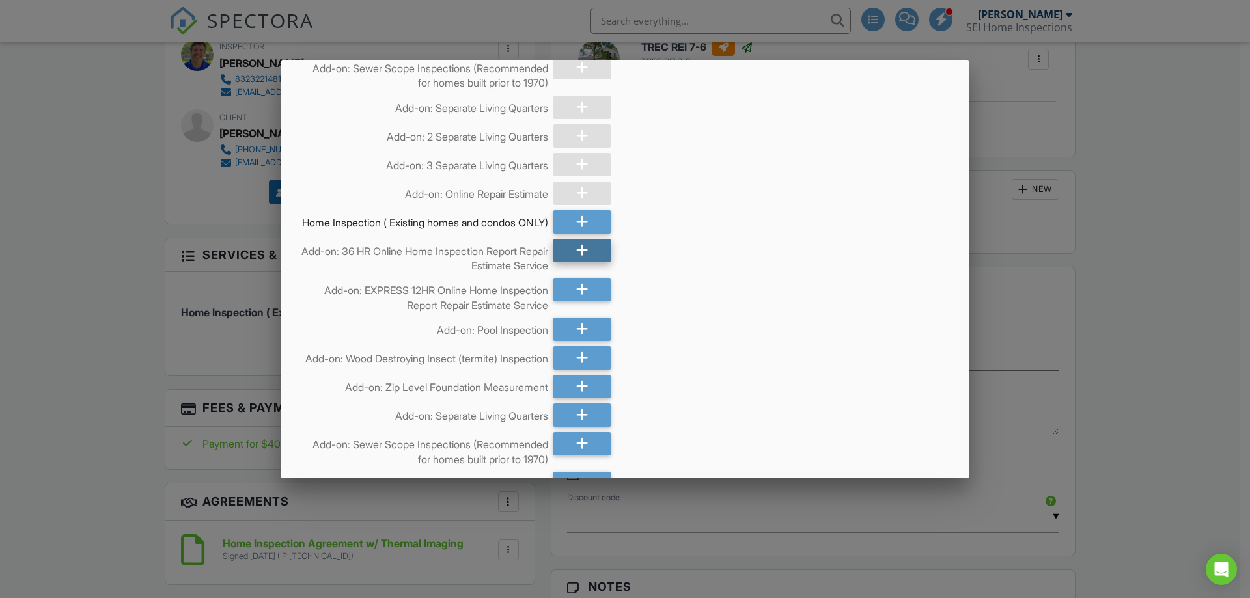
click at [576, 262] on icon at bounding box center [582, 250] width 12 height 23
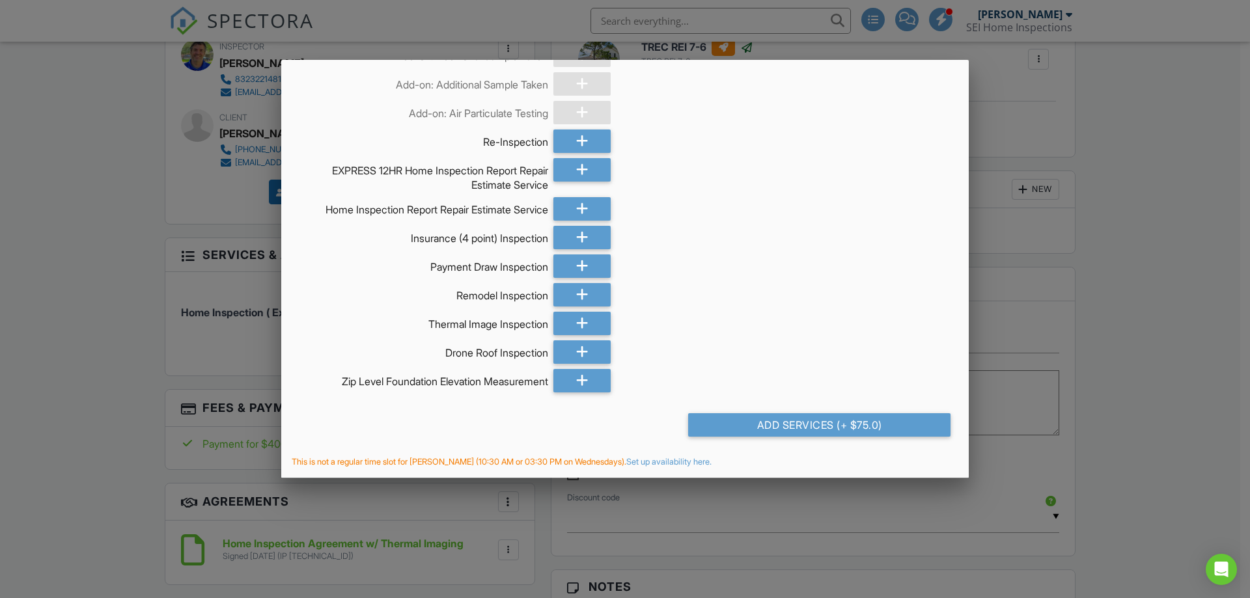
scroll to position [957, 0]
click at [809, 428] on div "Add Services (+ $75.0)" at bounding box center [819, 424] width 262 height 23
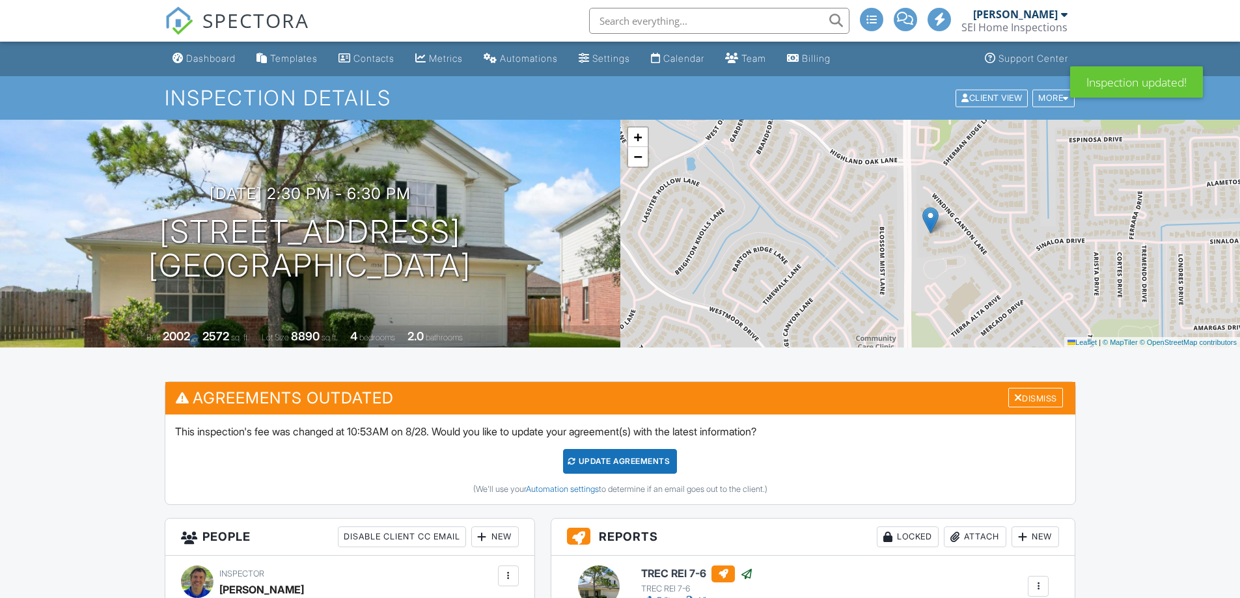
click at [636, 457] on div "Update Agreements" at bounding box center [620, 461] width 114 height 25
